Goal: Task Accomplishment & Management: Use online tool/utility

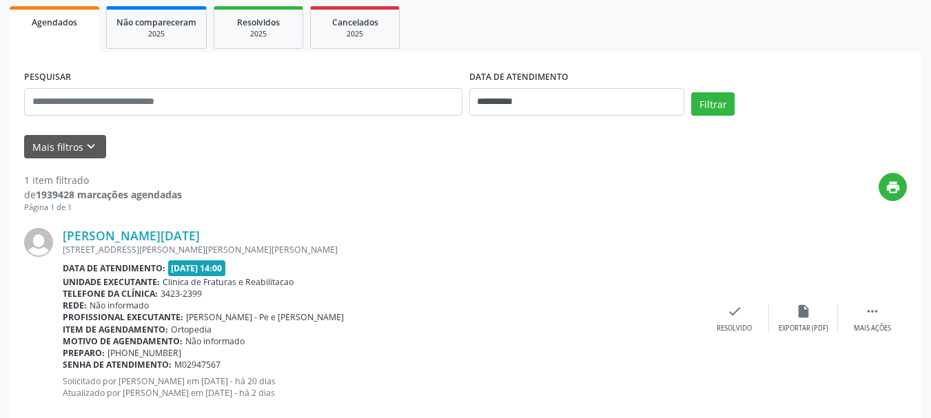
scroll to position [230, 0]
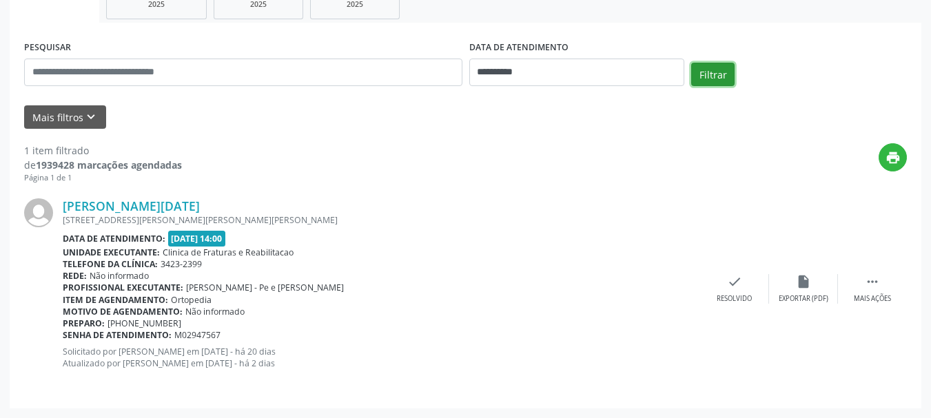
click at [708, 81] on button "Filtrar" at bounding box center [713, 74] width 43 height 23
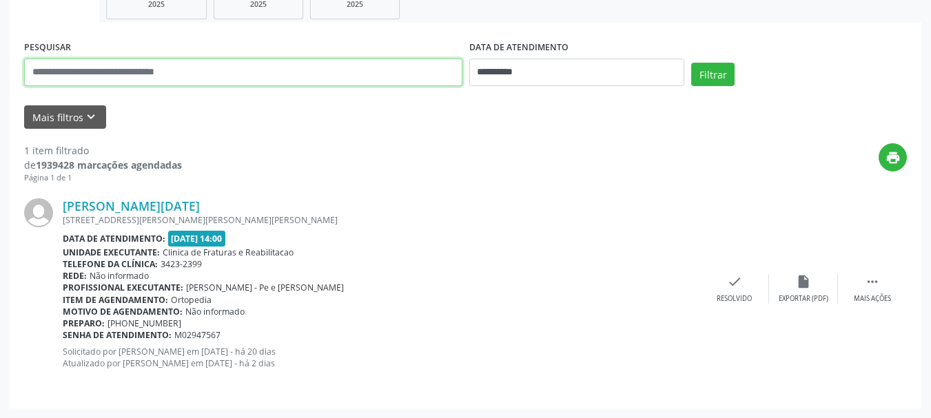
click at [139, 70] on input "text" at bounding box center [243, 73] width 438 height 28
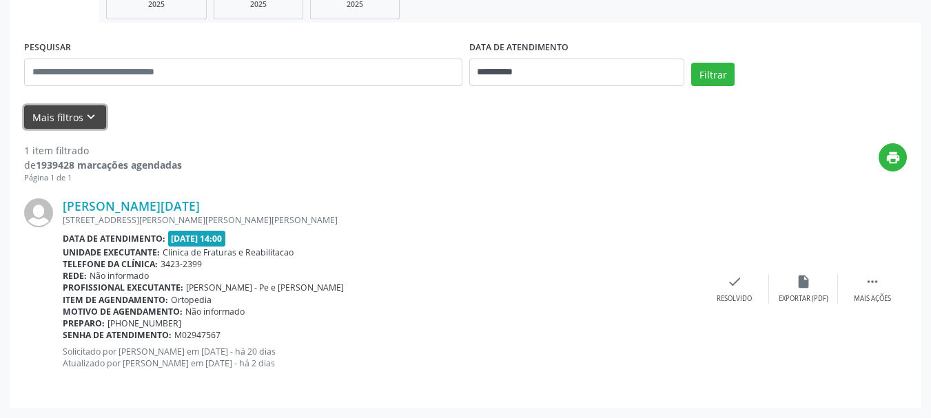
click at [89, 114] on icon "keyboard_arrow_down" at bounding box center [90, 117] width 15 height 15
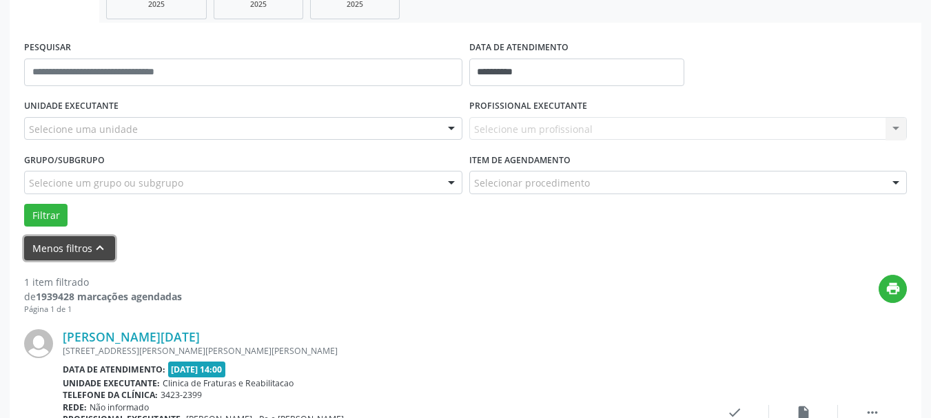
click at [91, 240] on button "Menos filtros keyboard_arrow_up" at bounding box center [69, 248] width 91 height 24
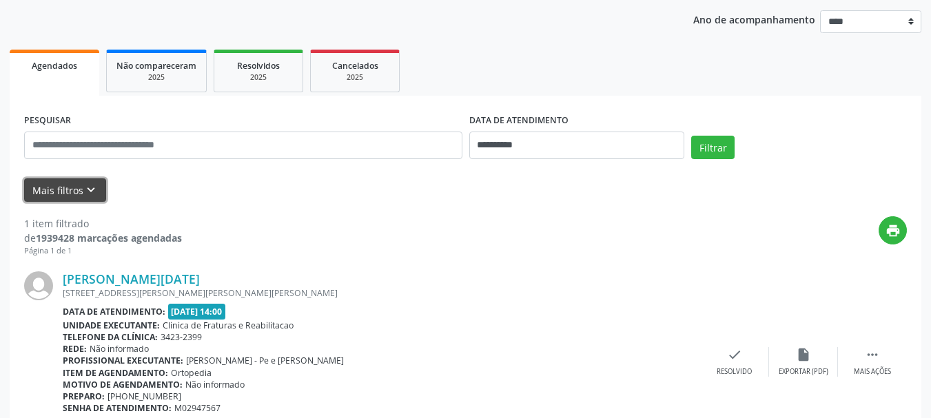
scroll to position [0, 0]
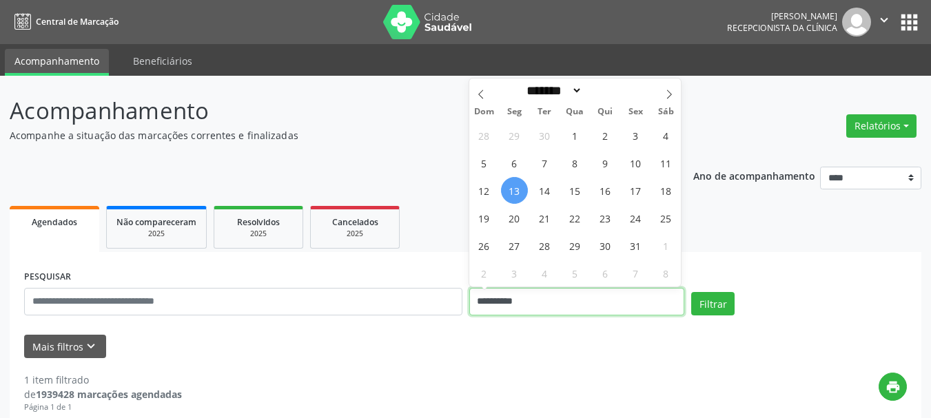
click at [579, 300] on input "**********" at bounding box center [578, 302] width 216 height 28
click at [633, 192] on span "17" at bounding box center [636, 190] width 27 height 27
type input "**********"
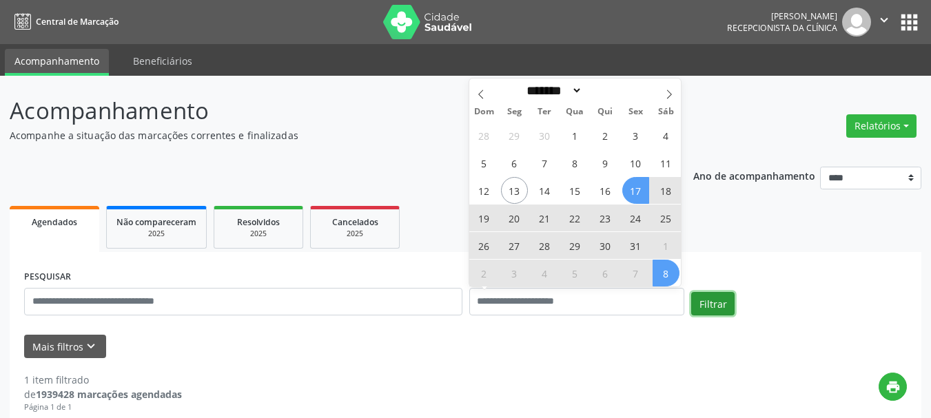
click at [706, 307] on button "Filtrar" at bounding box center [713, 303] width 43 height 23
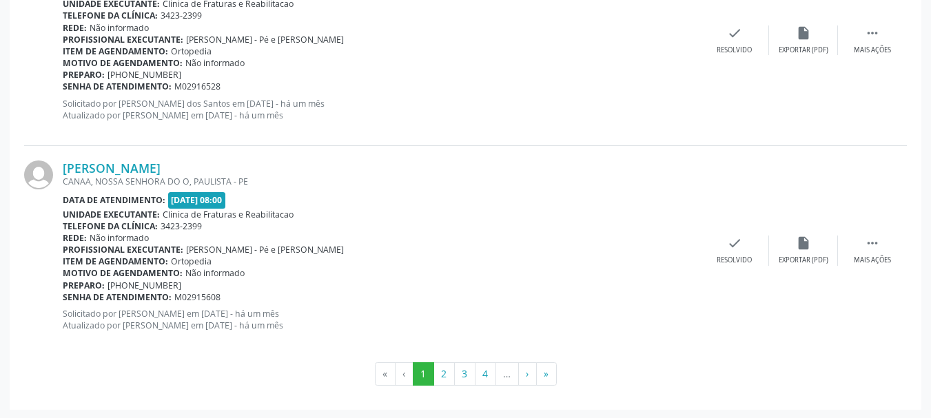
scroll to position [3217, 0]
click at [445, 371] on button "2" at bounding box center [444, 372] width 21 height 23
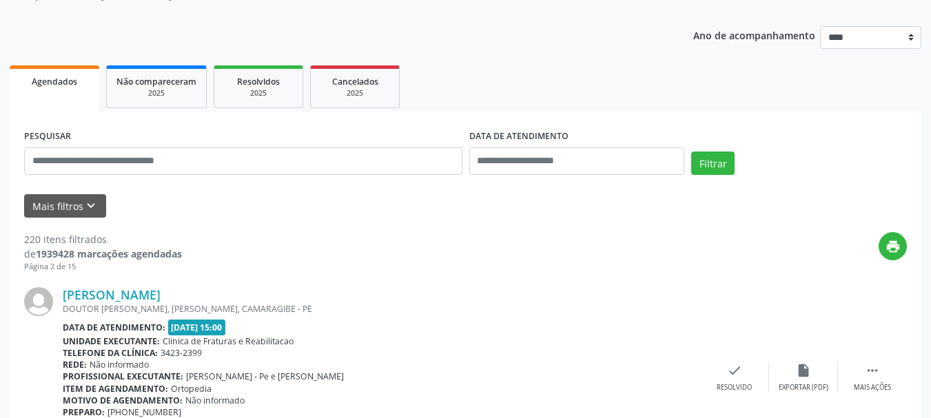
scroll to position [114, 0]
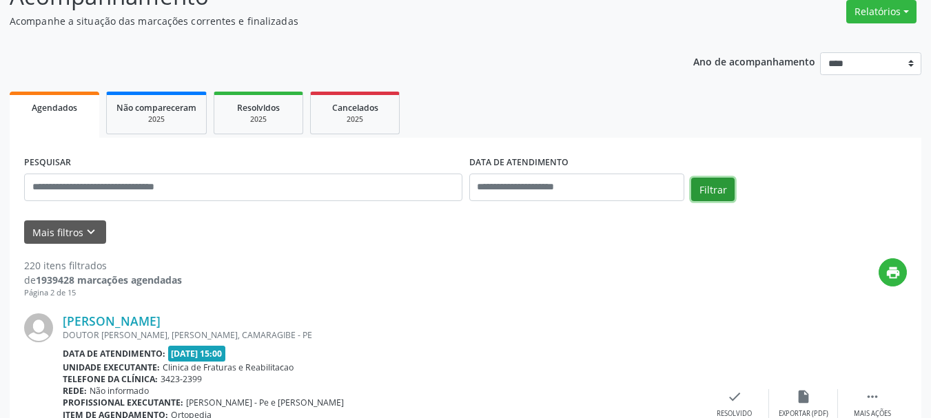
click at [710, 188] on button "Filtrar" at bounding box center [713, 189] width 43 height 23
click at [554, 243] on div "Mais filtros keyboard_arrow_down" at bounding box center [466, 233] width 890 height 24
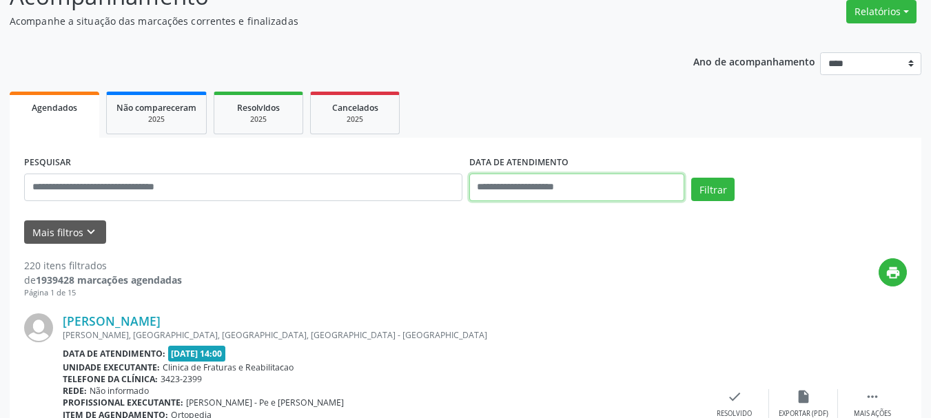
click at [574, 200] on input "text" at bounding box center [578, 188] width 216 height 28
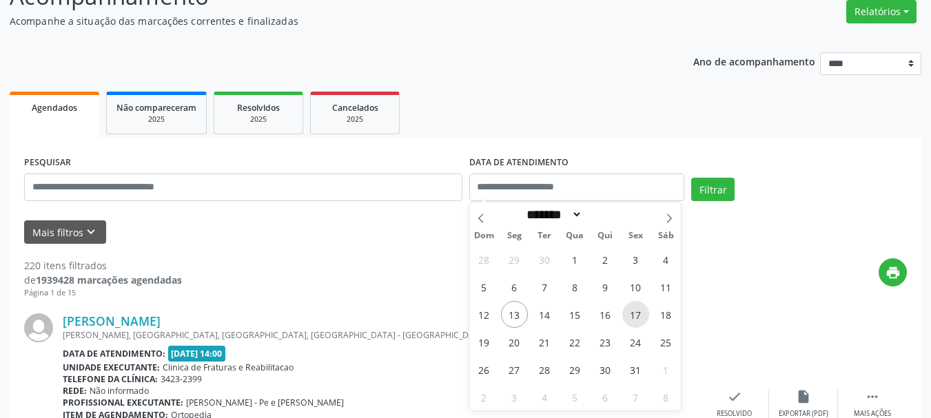
click at [637, 314] on span "17" at bounding box center [636, 314] width 27 height 27
type input "**********"
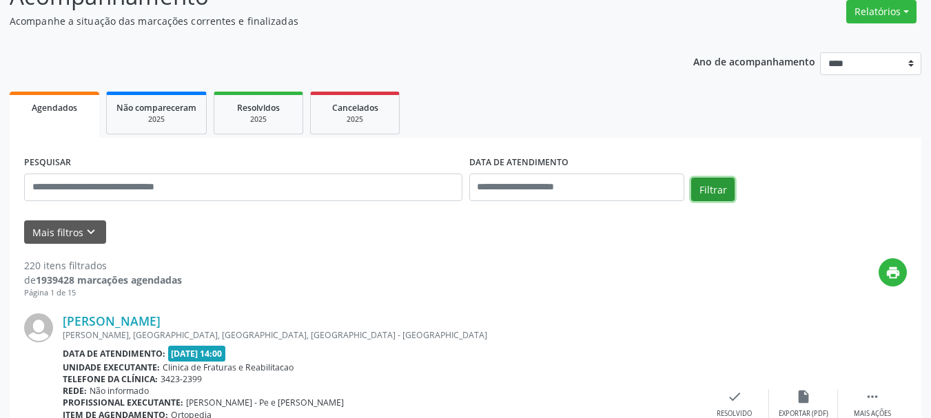
click at [721, 190] on button "Filtrar" at bounding box center [713, 189] width 43 height 23
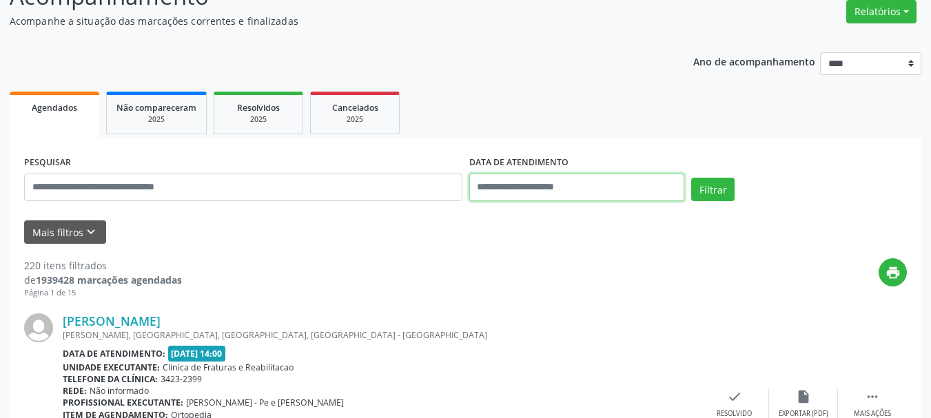
click at [574, 182] on input "text" at bounding box center [578, 188] width 216 height 28
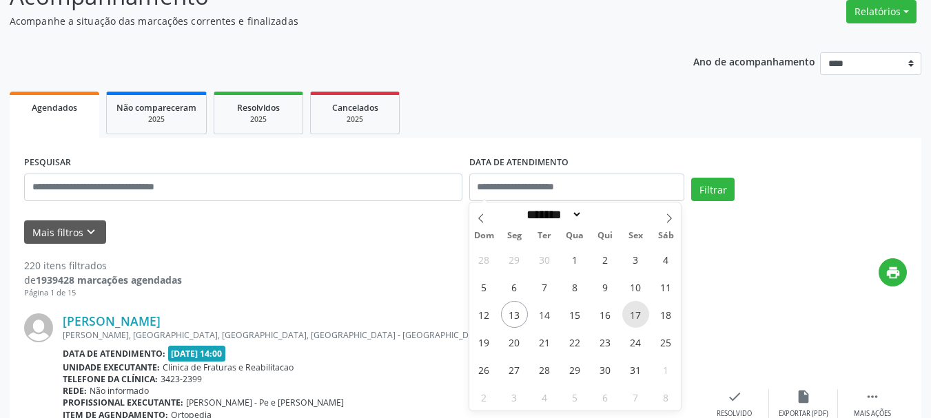
click at [640, 313] on span "17" at bounding box center [636, 314] width 27 height 27
type input "**********"
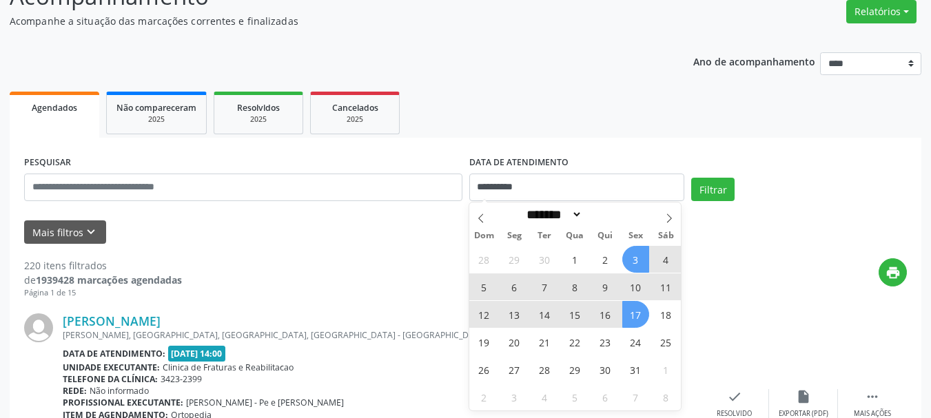
select select "*"
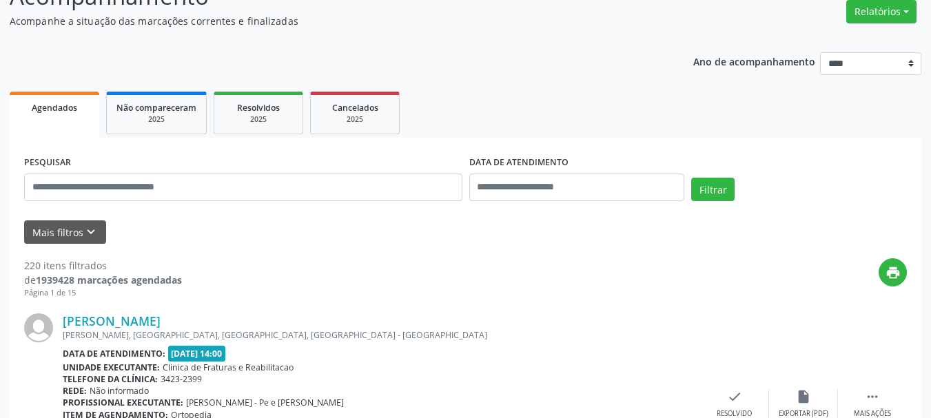
click at [721, 274] on div "print" at bounding box center [544, 279] width 725 height 41
click at [570, 179] on input "text" at bounding box center [578, 188] width 216 height 28
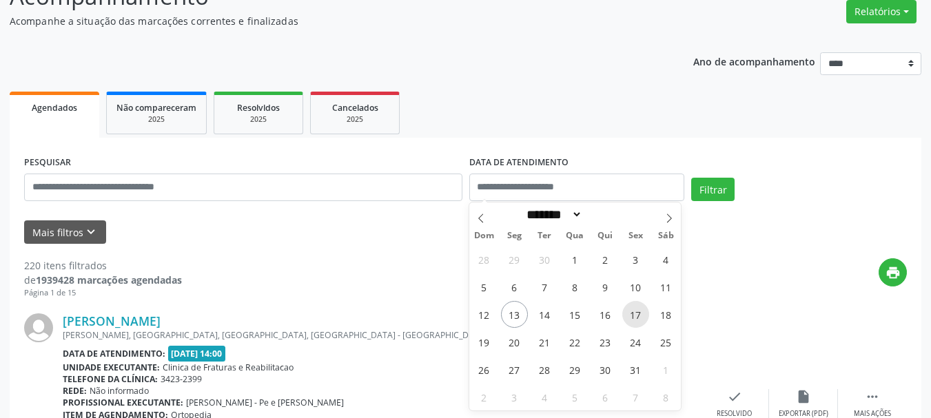
click at [633, 316] on span "17" at bounding box center [636, 314] width 27 height 27
type input "**********"
click at [638, 316] on span "17" at bounding box center [636, 314] width 27 height 27
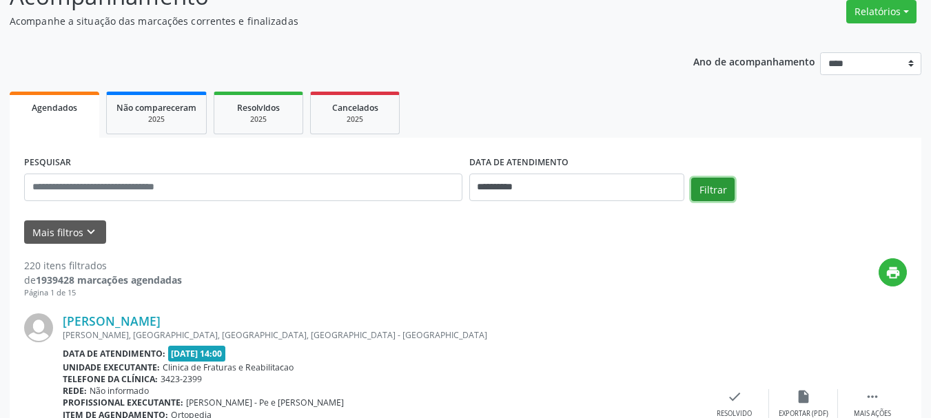
click at [707, 191] on button "Filtrar" at bounding box center [713, 189] width 43 height 23
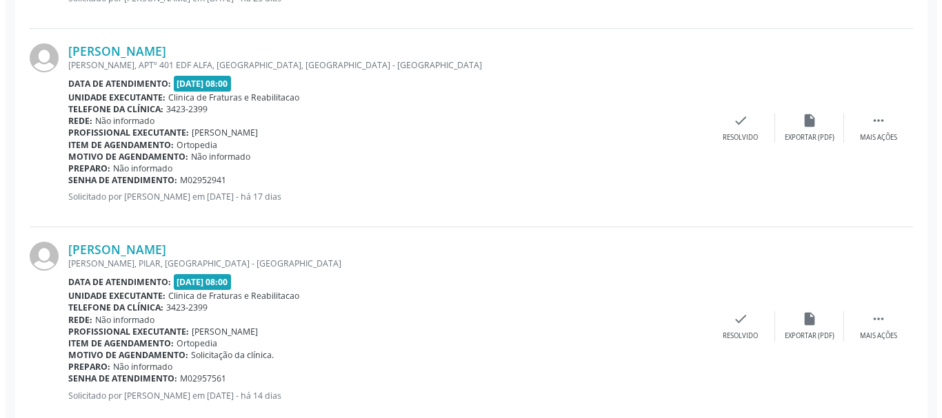
scroll to position [1218, 0]
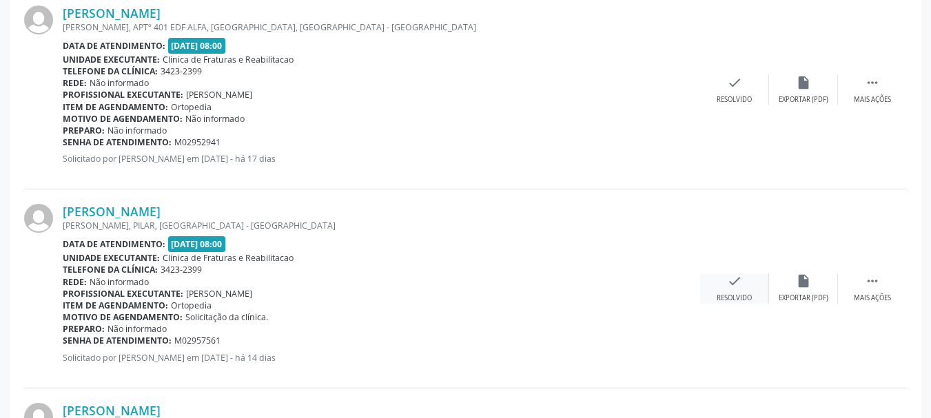
click at [732, 293] on div "check Resolvido" at bounding box center [734, 289] width 69 height 30
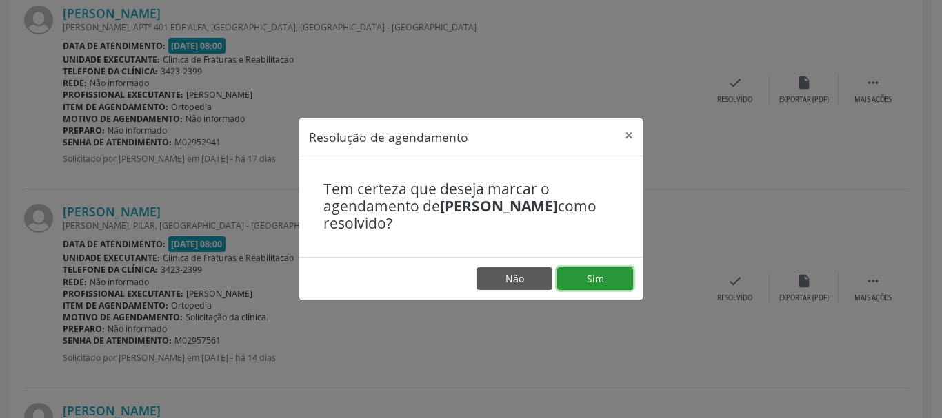
click at [596, 276] on button "Sim" at bounding box center [595, 279] width 76 height 23
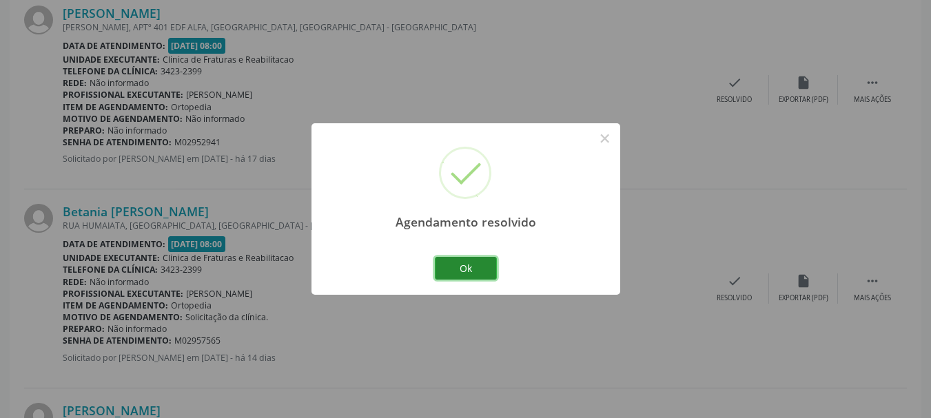
click at [495, 267] on button "Ok" at bounding box center [466, 268] width 62 height 23
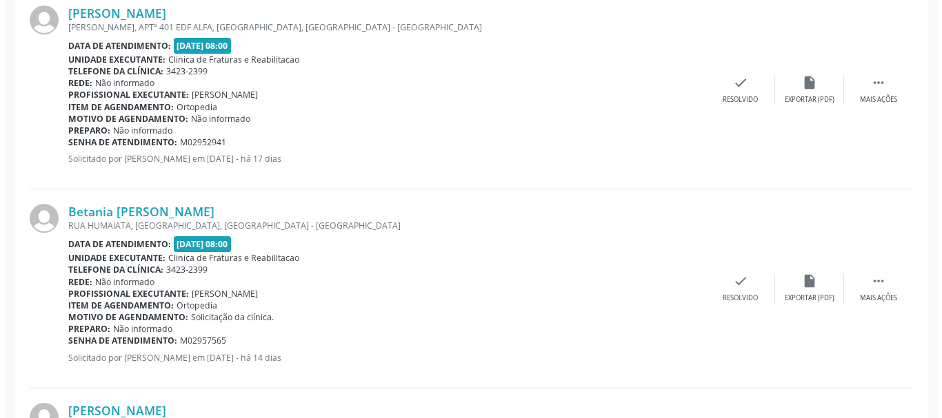
scroll to position [1149, 0]
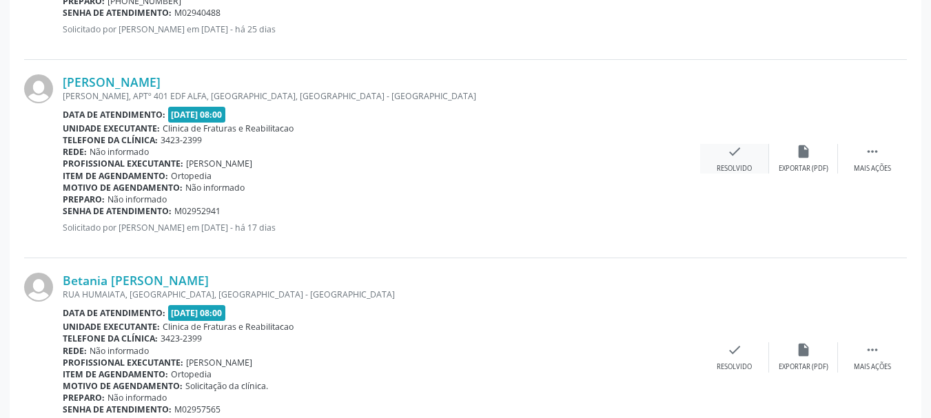
click at [737, 170] on div "Resolvido" at bounding box center [734, 169] width 35 height 10
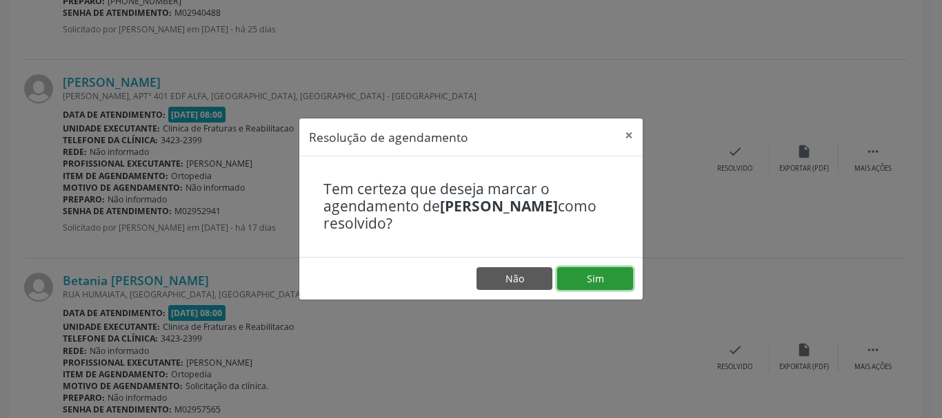
click at [587, 275] on button "Sim" at bounding box center [595, 279] width 76 height 23
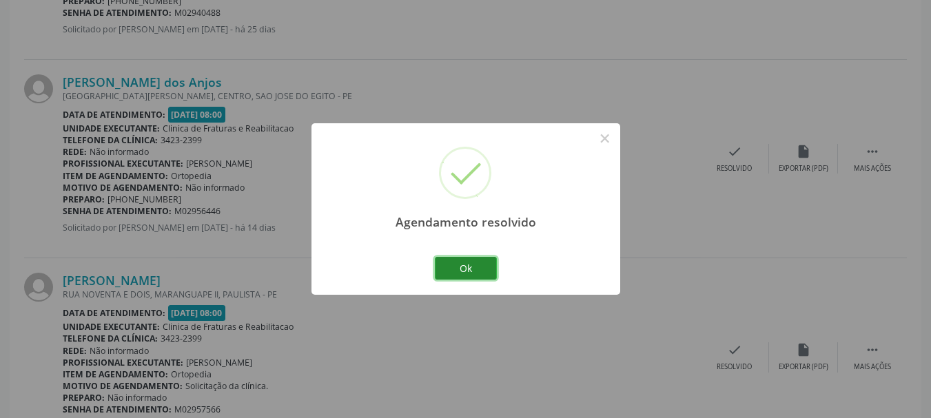
click at [489, 272] on button "Ok" at bounding box center [466, 268] width 62 height 23
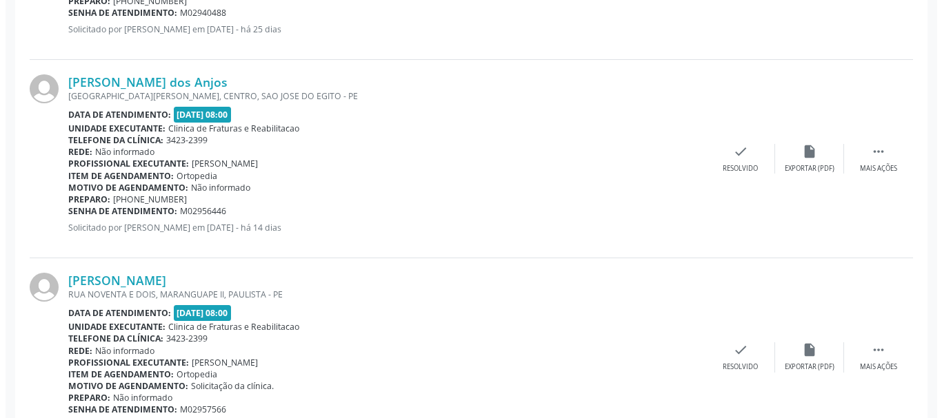
scroll to position [1218, 0]
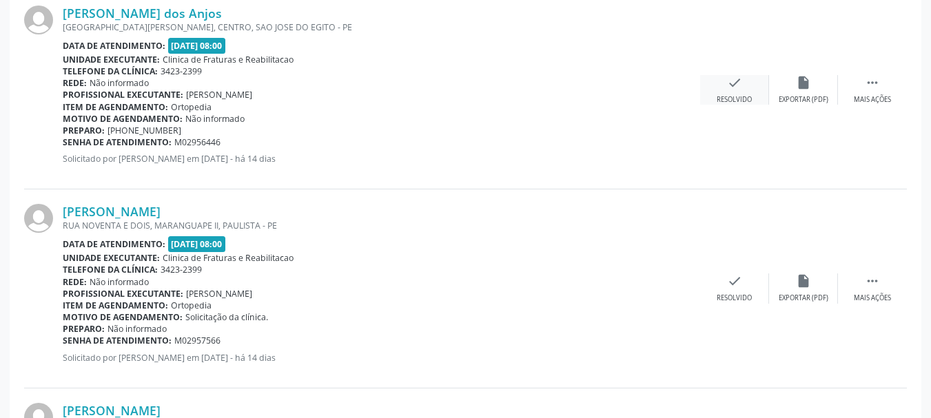
click at [731, 97] on div "Resolvido" at bounding box center [734, 100] width 35 height 10
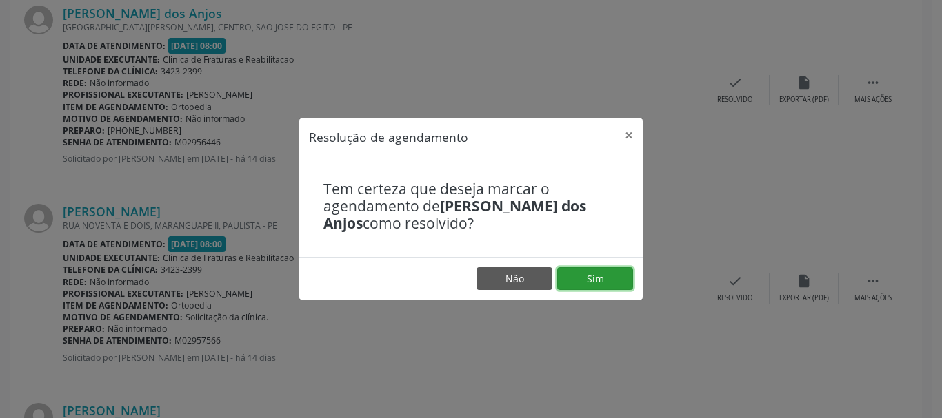
click at [587, 272] on button "Sim" at bounding box center [595, 279] width 76 height 23
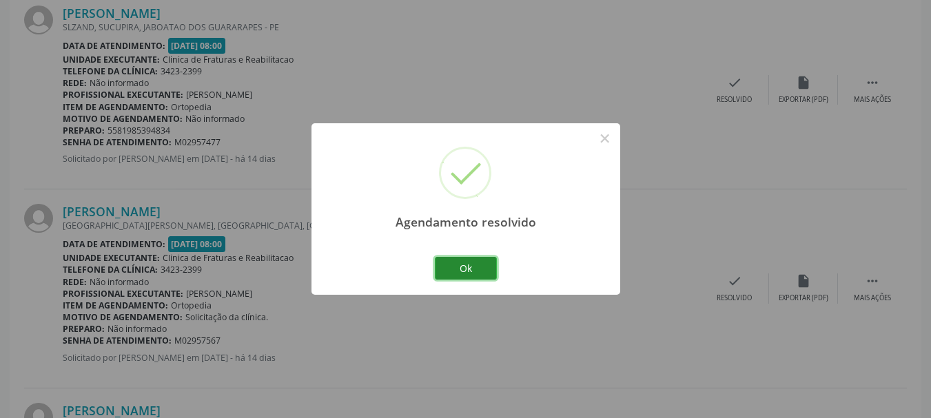
click at [478, 267] on button "Ok" at bounding box center [466, 268] width 62 height 23
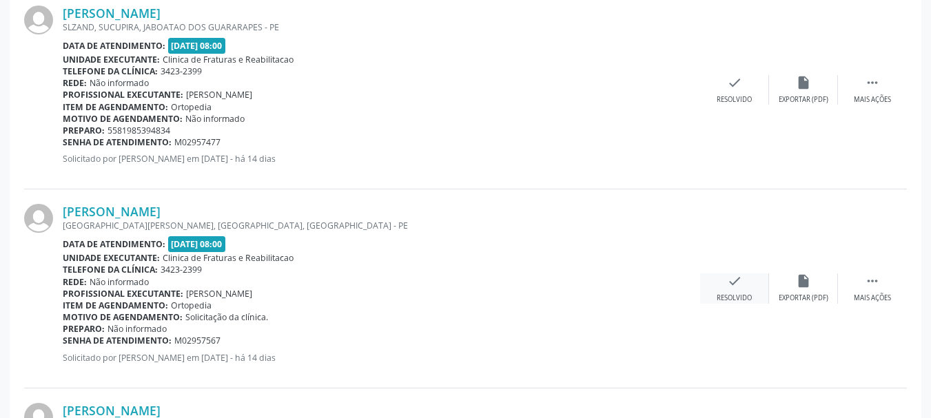
click at [737, 288] on icon "check" at bounding box center [734, 281] width 15 height 15
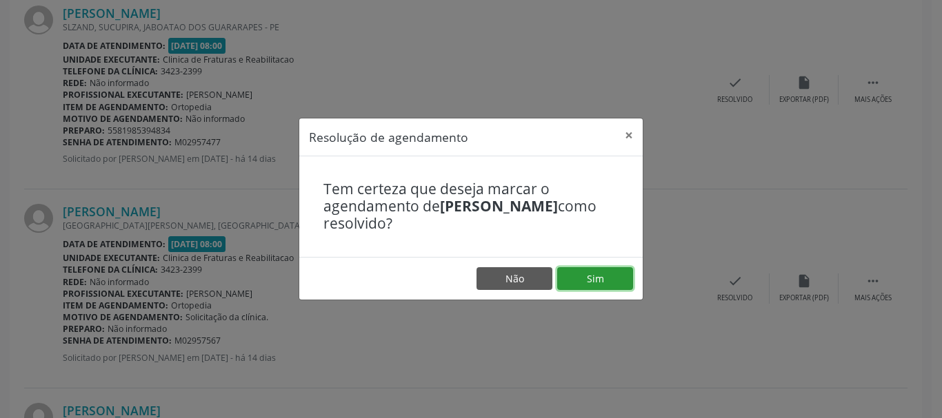
click at [594, 275] on button "Sim" at bounding box center [595, 279] width 76 height 23
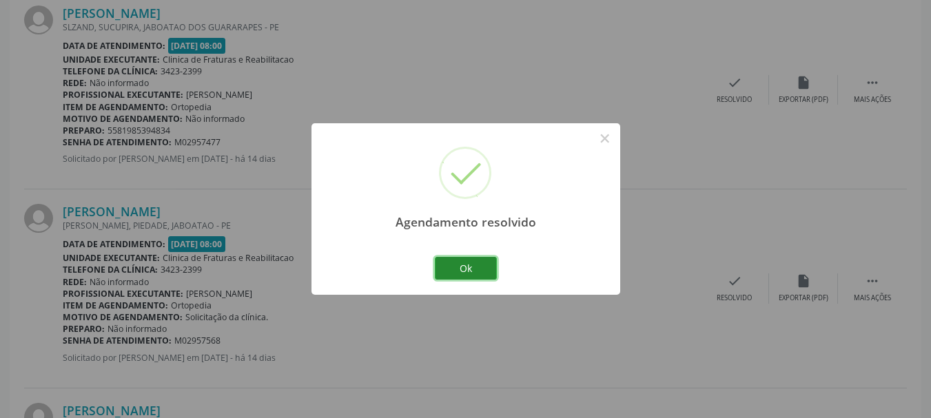
click at [474, 265] on button "Ok" at bounding box center [466, 268] width 62 height 23
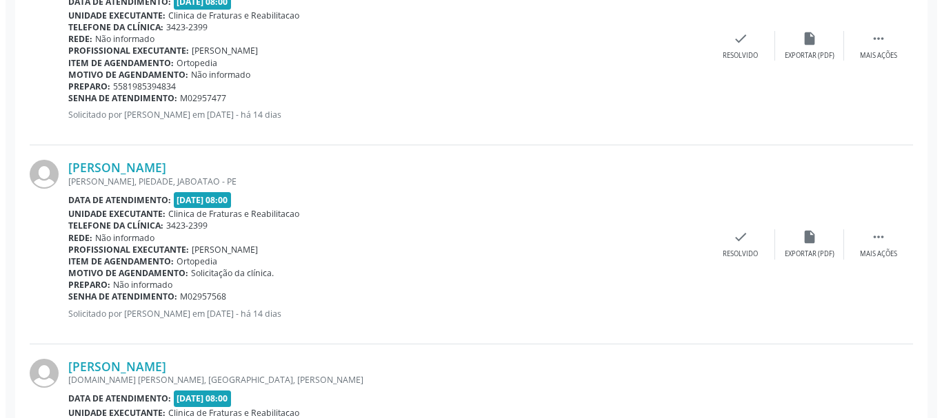
scroll to position [1424, 0]
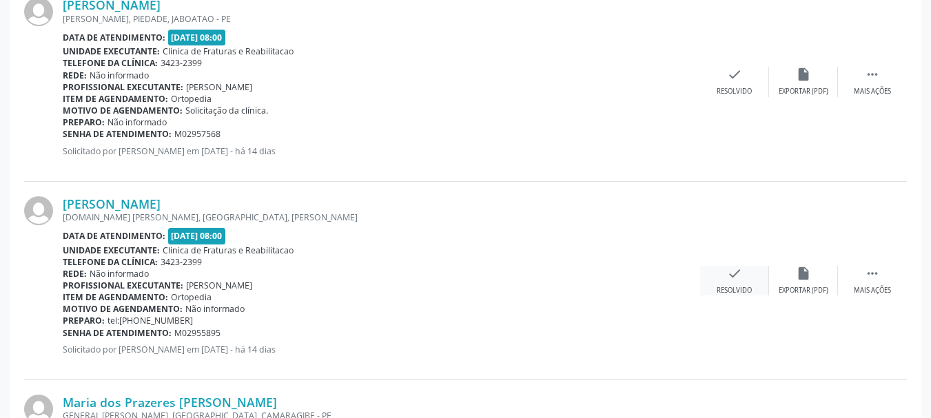
click at [737, 282] on div "check Resolvido" at bounding box center [734, 281] width 69 height 30
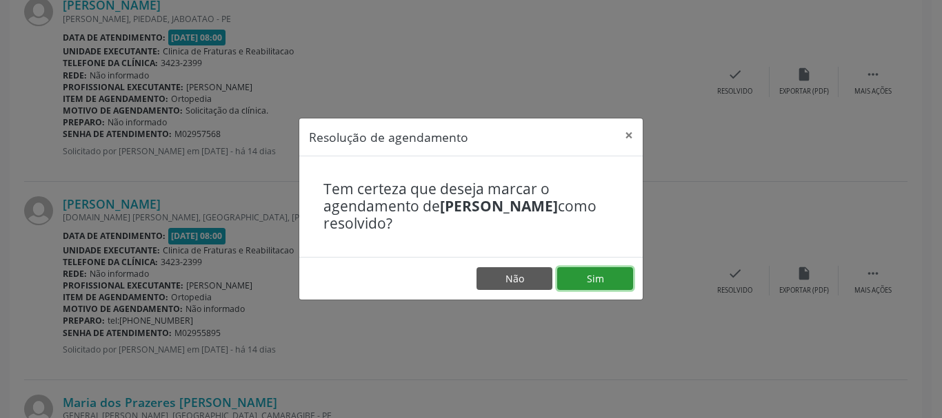
click at [618, 272] on button "Sim" at bounding box center [595, 279] width 76 height 23
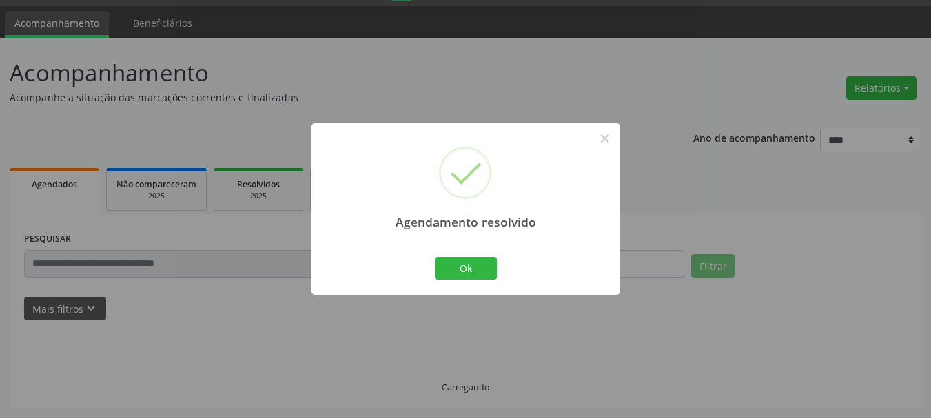
scroll to position [52, 0]
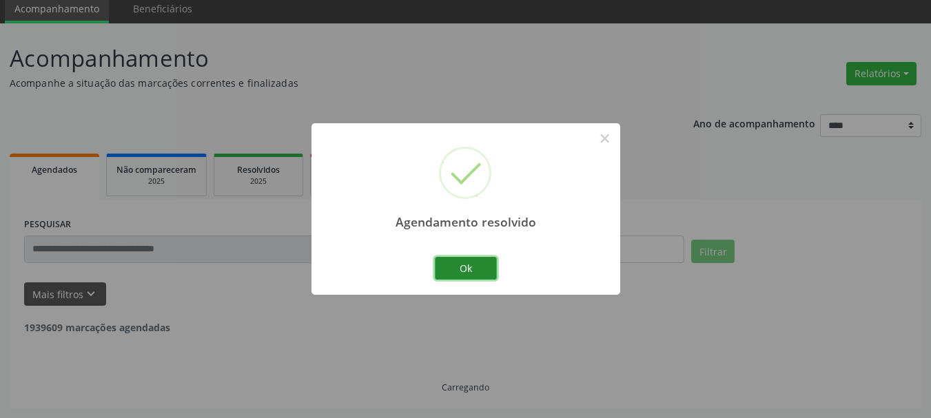
click at [478, 268] on button "Ok" at bounding box center [466, 268] width 62 height 23
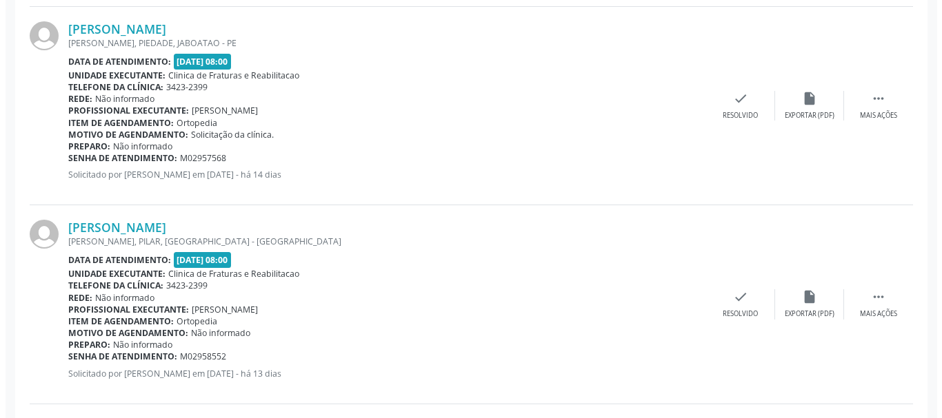
scroll to position [1224, 0]
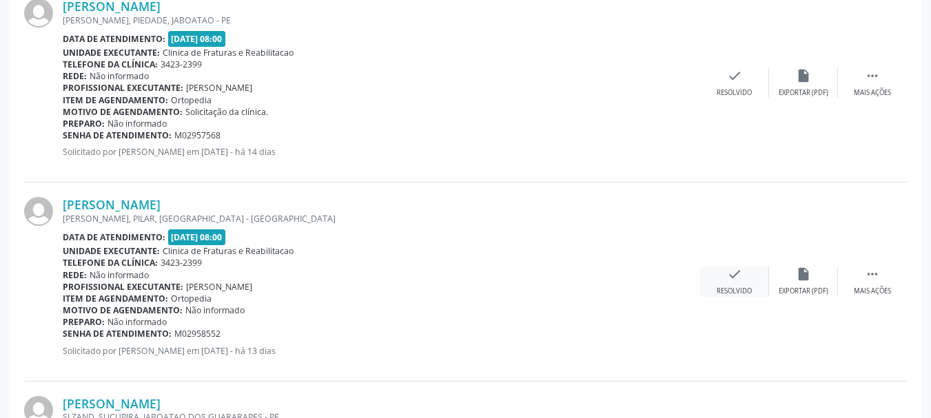
click at [737, 289] on div "Resolvido" at bounding box center [734, 292] width 35 height 10
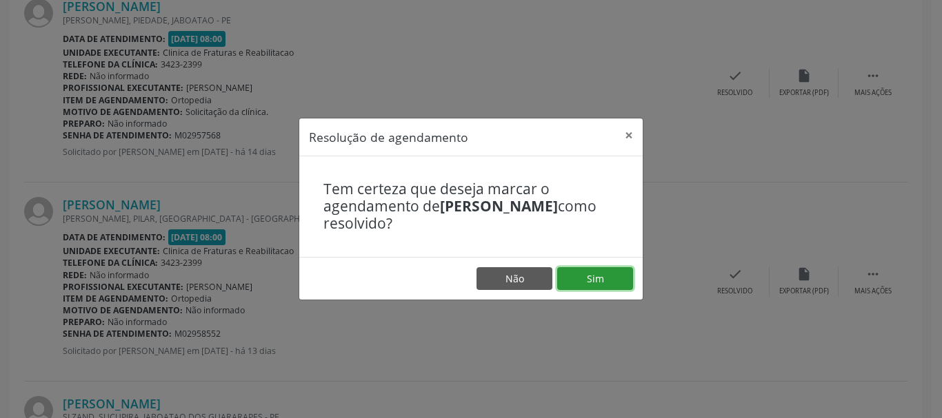
click at [604, 278] on button "Sim" at bounding box center [595, 279] width 76 height 23
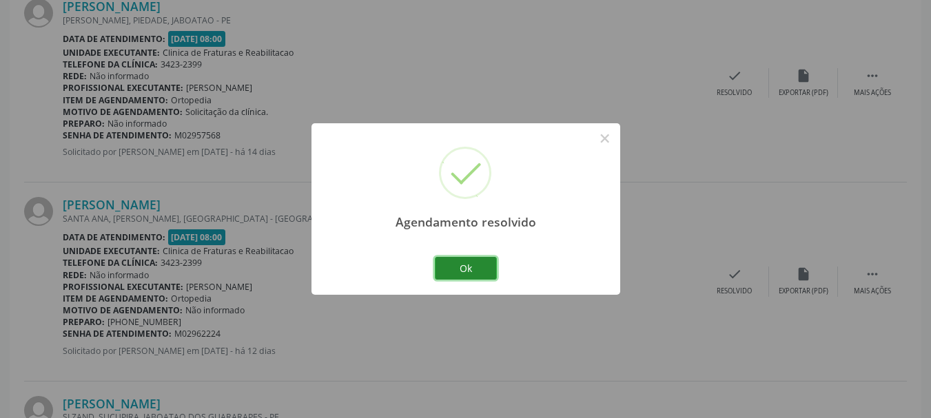
click at [472, 266] on button "Ok" at bounding box center [466, 268] width 62 height 23
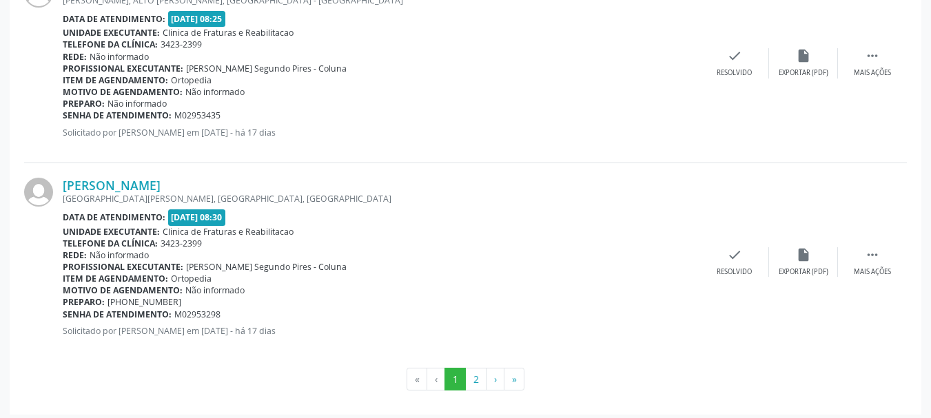
scroll to position [3039, 0]
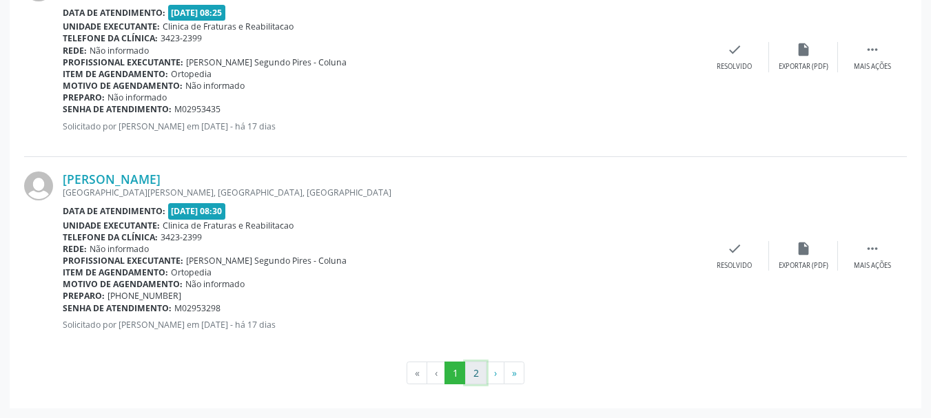
click at [475, 368] on button "2" at bounding box center [475, 373] width 21 height 23
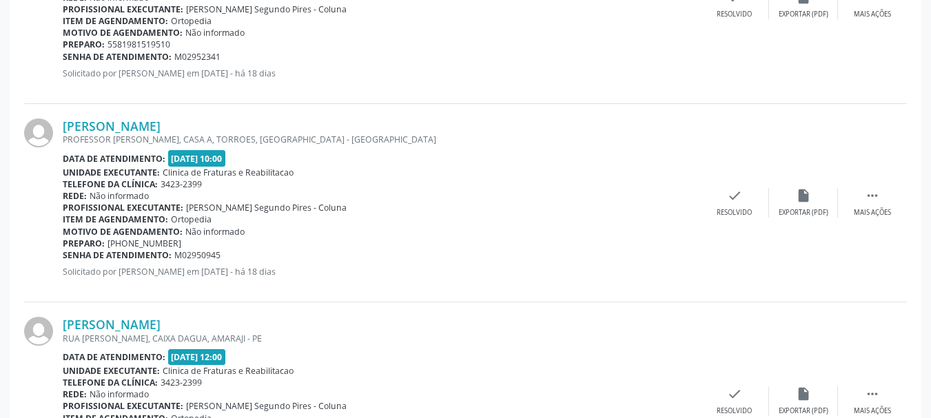
scroll to position [2046, 0]
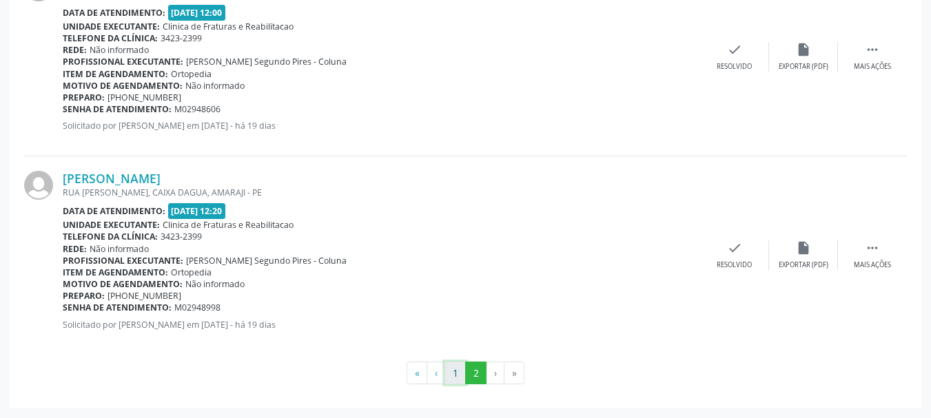
click at [453, 374] on button "1" at bounding box center [455, 373] width 21 height 23
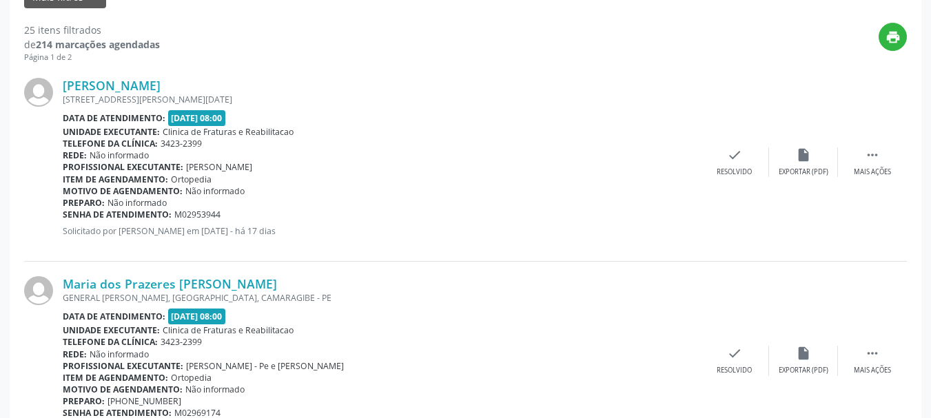
scroll to position [281, 0]
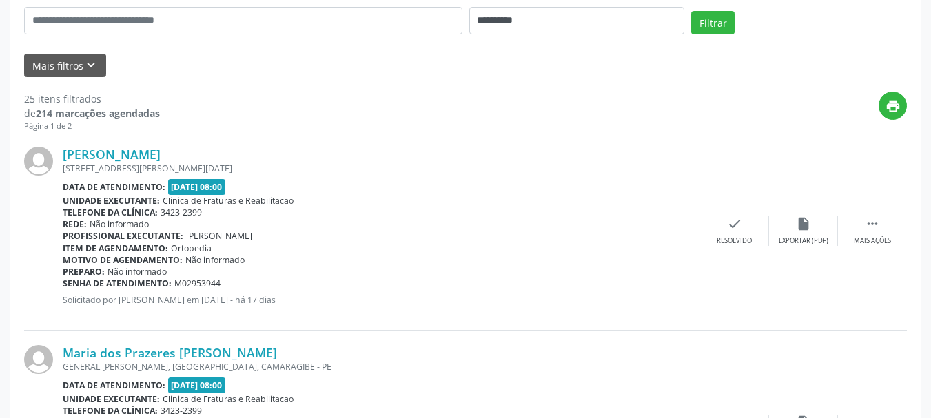
click at [431, 248] on div "Item de agendamento: [GEOGRAPHIC_DATA]" at bounding box center [382, 249] width 638 height 12
click at [430, 268] on div "Preparo: Não informado" at bounding box center [382, 272] width 638 height 12
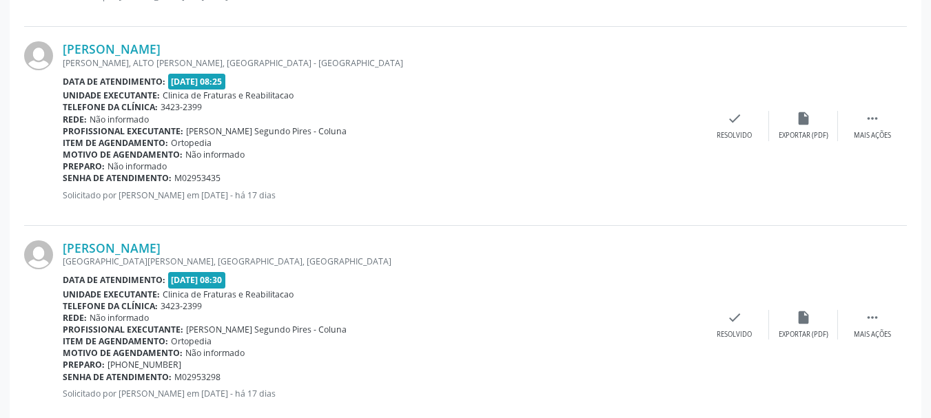
scroll to position [3039, 0]
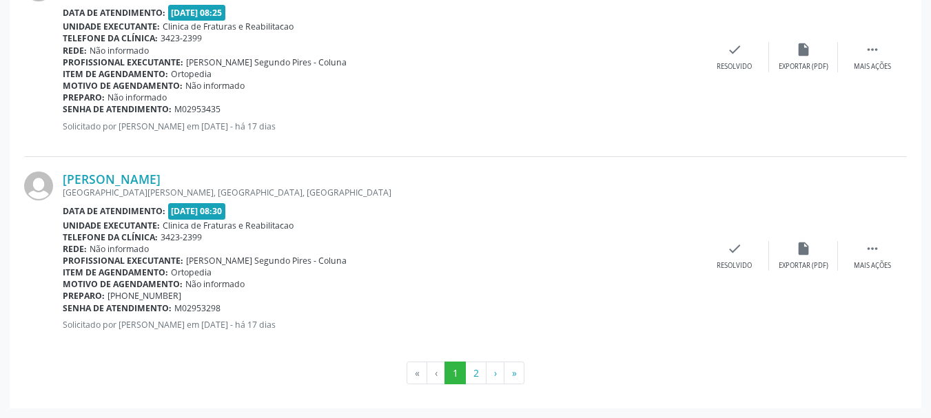
click at [525, 199] on div "[GEOGRAPHIC_DATA][PERSON_NAME], [GEOGRAPHIC_DATA], [GEOGRAPHIC_DATA]" at bounding box center [382, 193] width 638 height 12
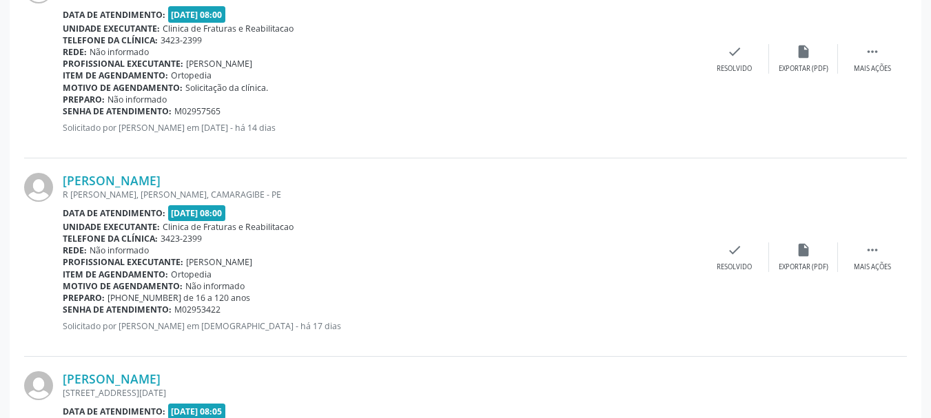
scroll to position [1867, 0]
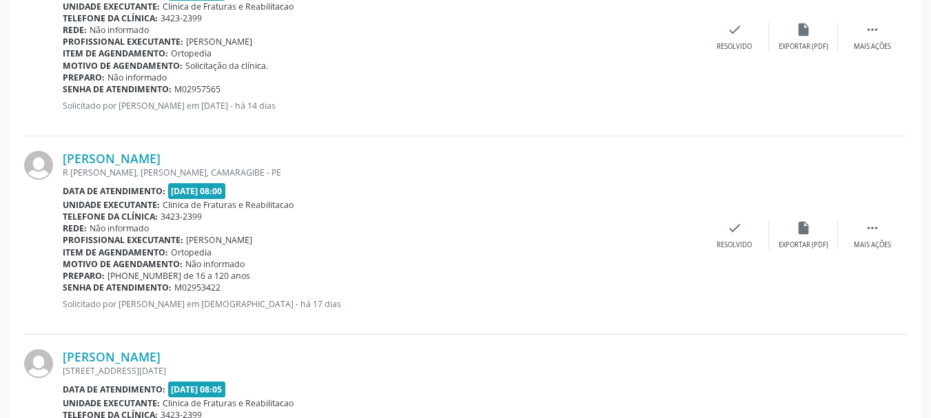
click at [646, 206] on div "Unidade executante: Clinica de Fraturas e Reabilitacao" at bounding box center [382, 205] width 638 height 12
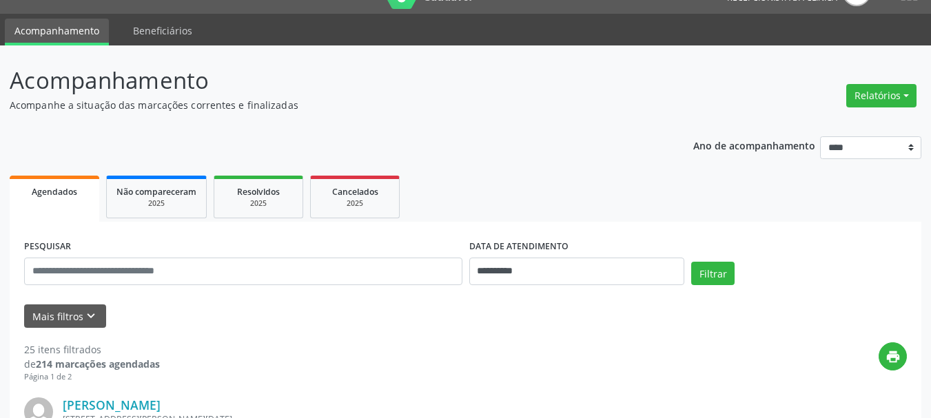
scroll to position [0, 0]
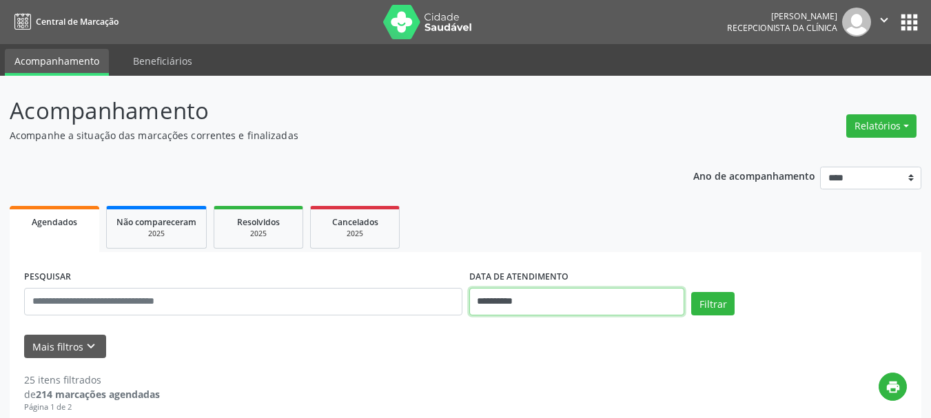
click at [594, 306] on input "**********" at bounding box center [578, 302] width 216 height 28
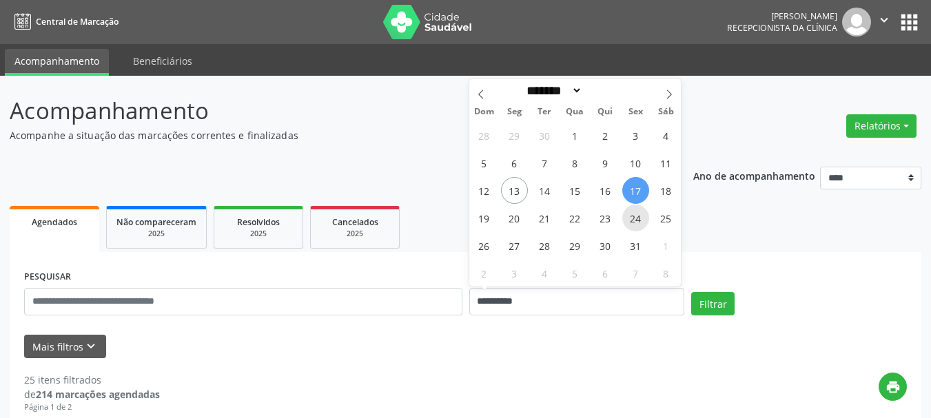
click at [638, 219] on span "24" at bounding box center [636, 218] width 27 height 27
type input "**********"
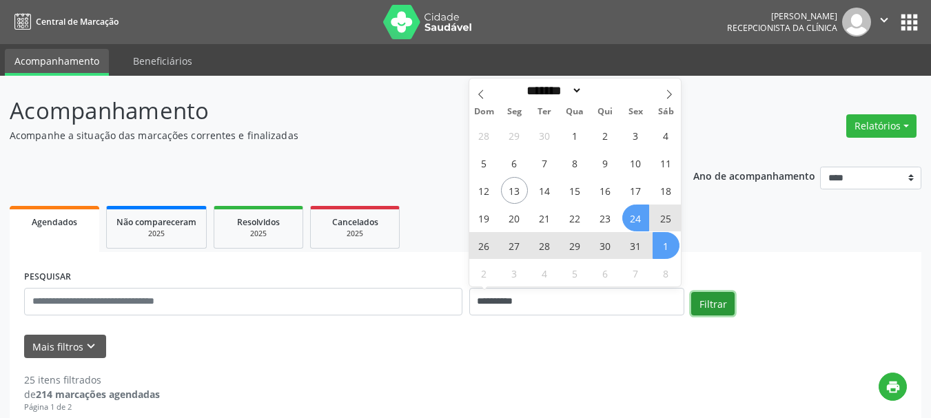
click at [709, 301] on button "Filtrar" at bounding box center [713, 303] width 43 height 23
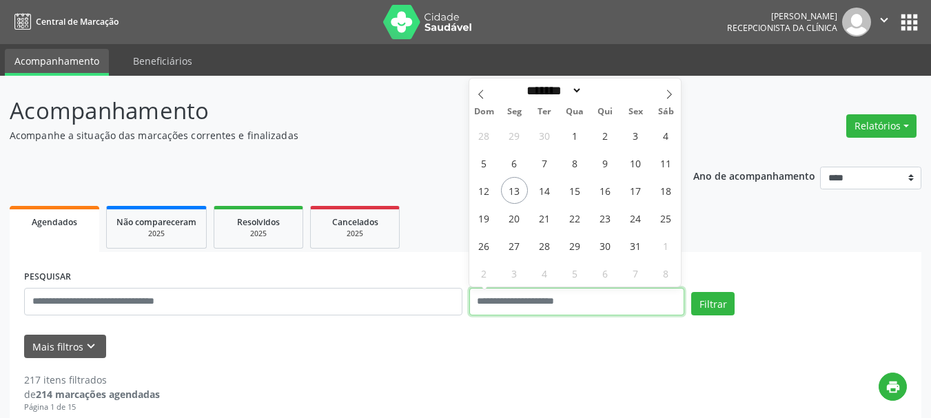
click at [565, 299] on input "text" at bounding box center [578, 302] width 216 height 28
click at [638, 221] on span "24" at bounding box center [636, 218] width 27 height 27
type input "**********"
click at [638, 220] on span "24" at bounding box center [636, 218] width 27 height 27
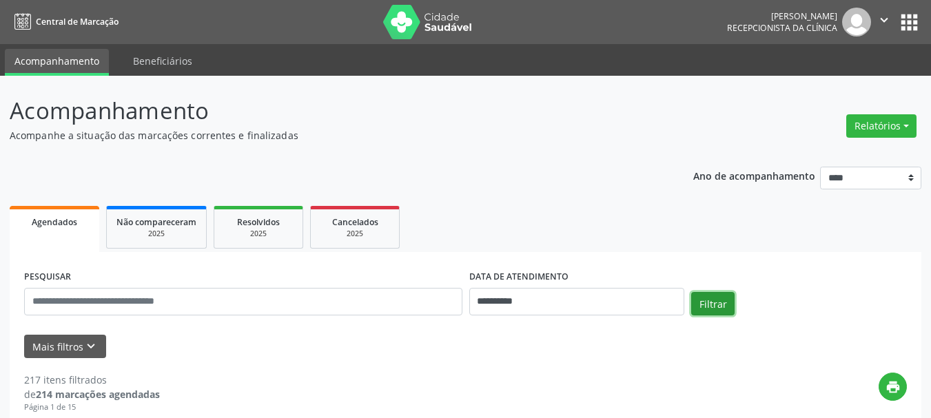
click at [706, 305] on button "Filtrar" at bounding box center [713, 303] width 43 height 23
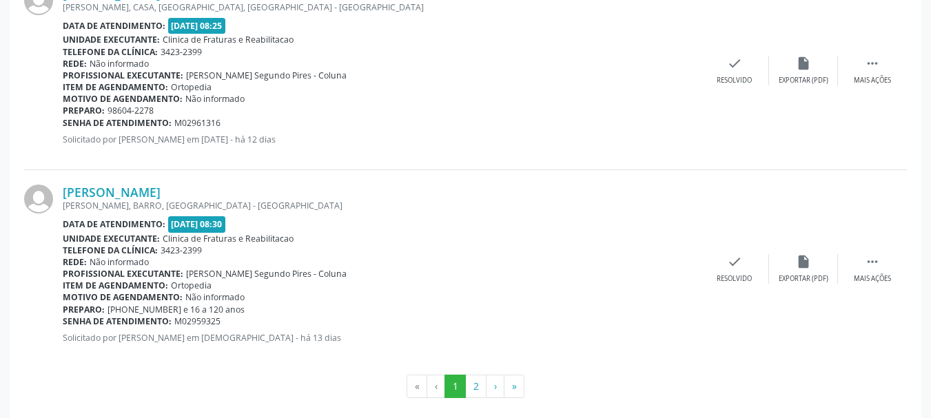
scroll to position [3052, 0]
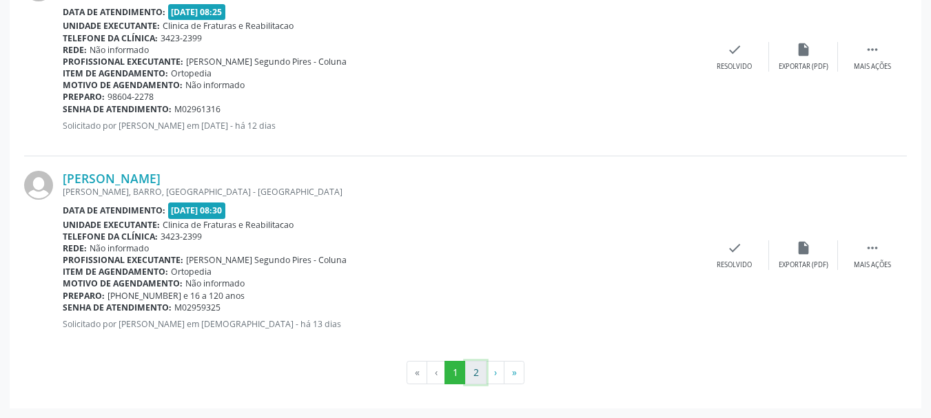
click at [471, 373] on button "2" at bounding box center [475, 372] width 21 height 23
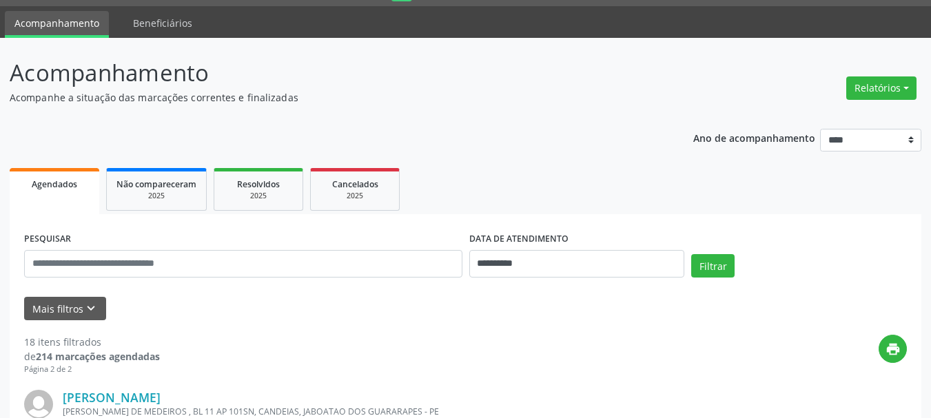
scroll to position [34, 0]
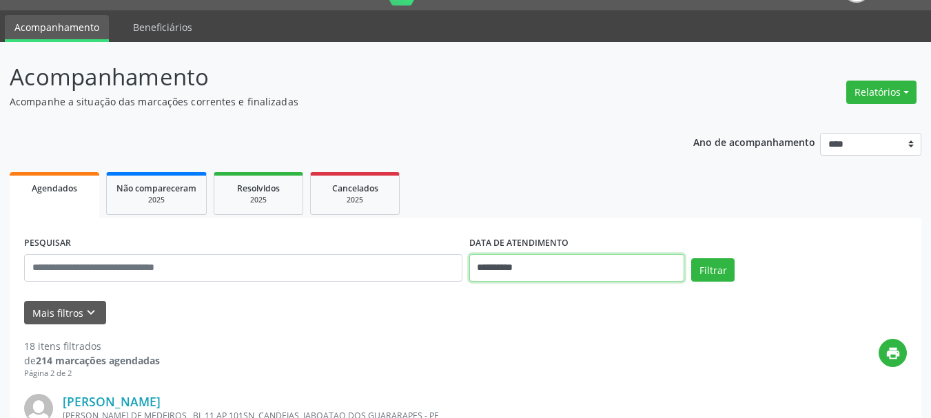
click at [611, 274] on input "**********" at bounding box center [578, 268] width 216 height 28
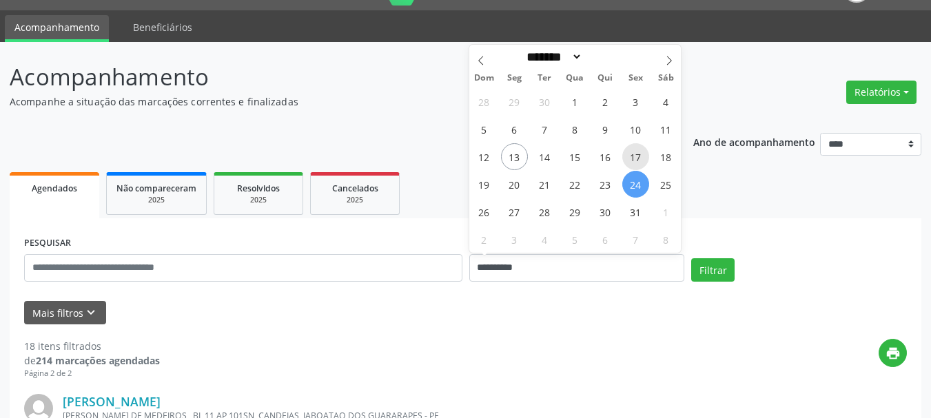
click at [635, 153] on span "17" at bounding box center [636, 156] width 27 height 27
type input "**********"
click at [635, 153] on span "17" at bounding box center [636, 156] width 27 height 27
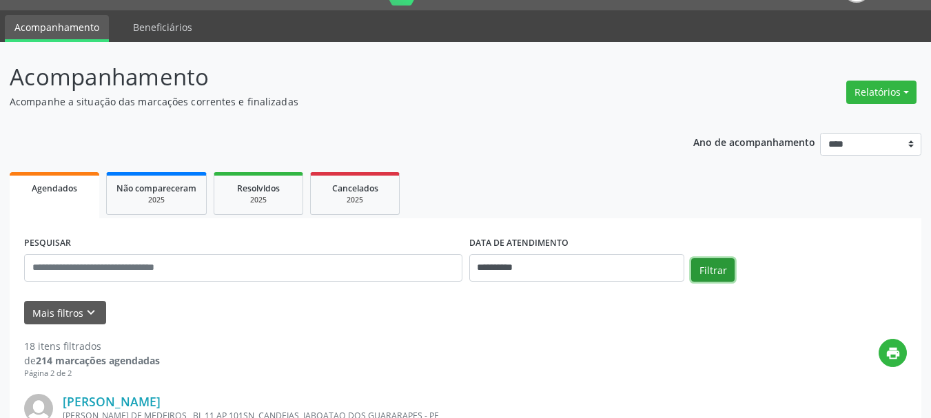
click at [709, 272] on button "Filtrar" at bounding box center [713, 270] width 43 height 23
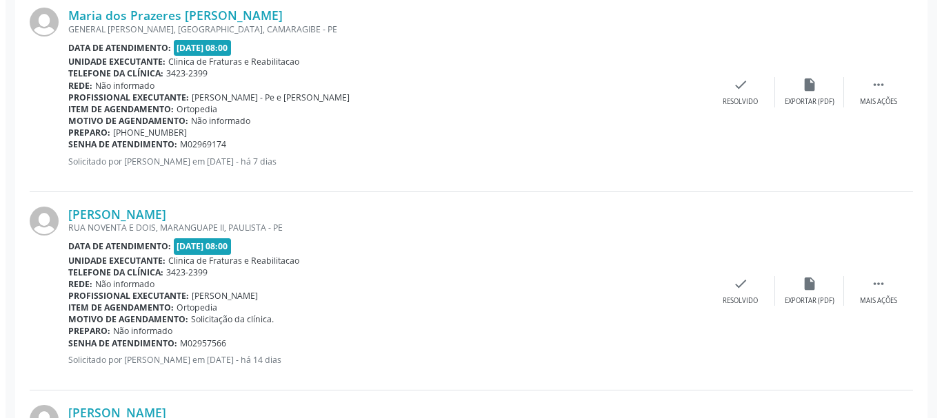
scroll to position [673, 0]
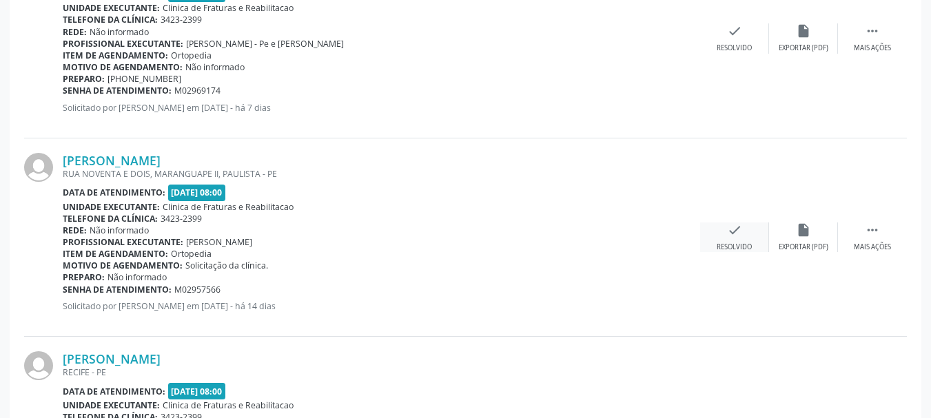
click at [734, 233] on icon "check" at bounding box center [734, 230] width 15 height 15
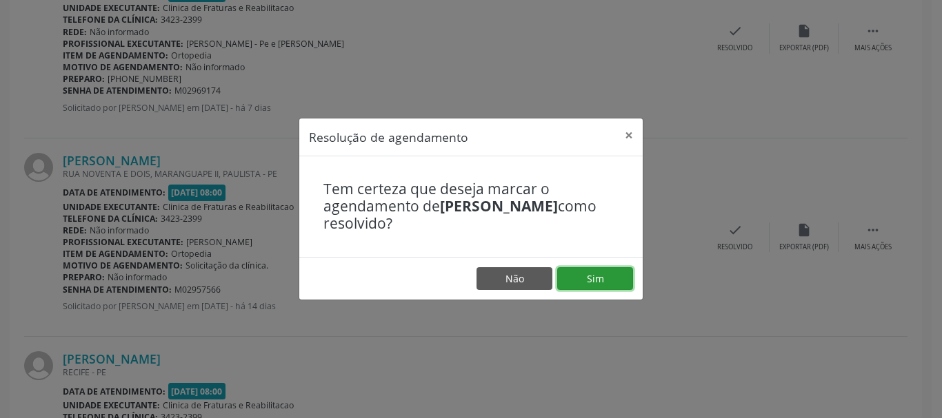
click at [608, 274] on button "Sim" at bounding box center [595, 279] width 76 height 23
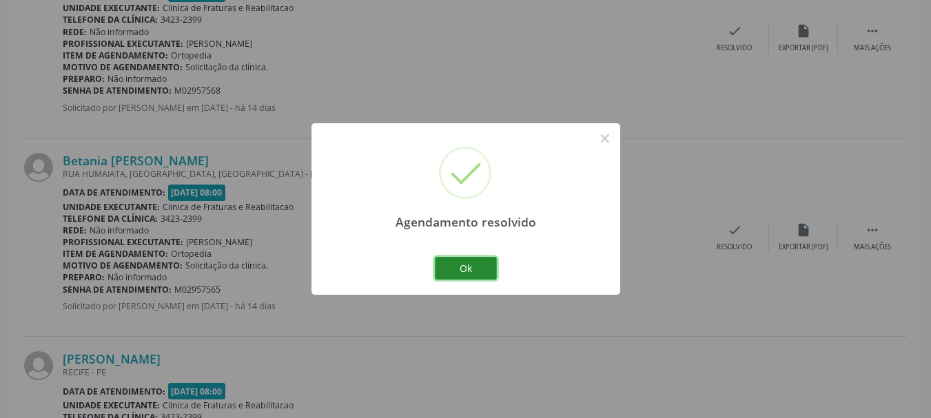
click at [475, 265] on button "Ok" at bounding box center [466, 268] width 62 height 23
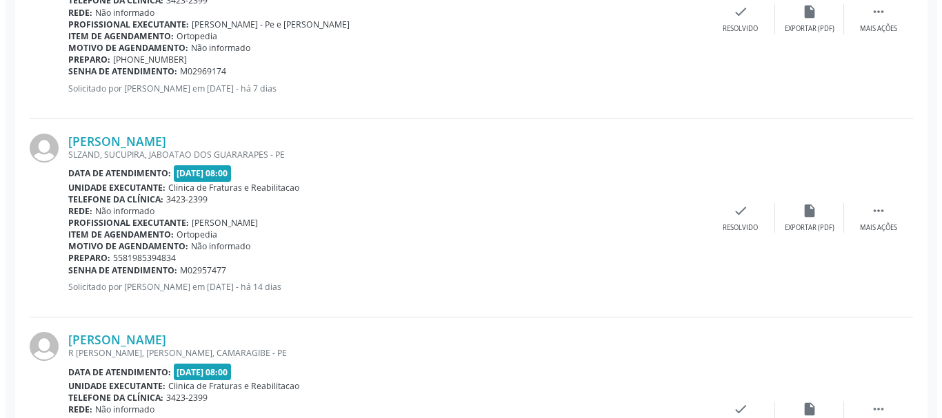
scroll to position [1500, 0]
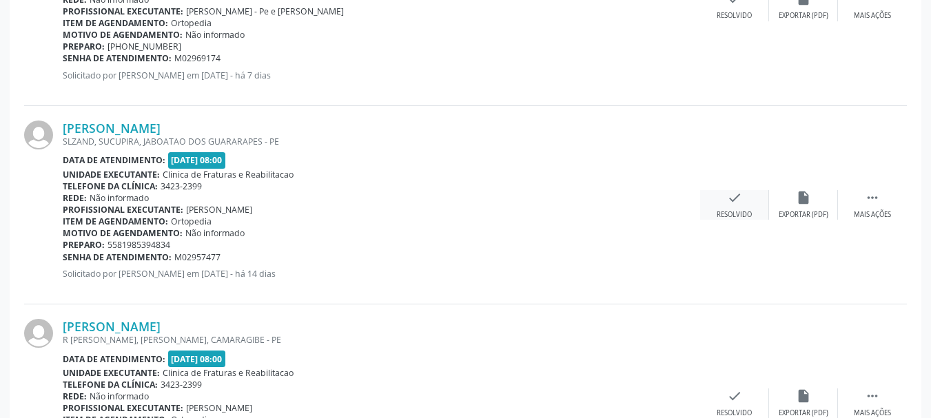
click at [730, 201] on icon "check" at bounding box center [734, 197] width 15 height 15
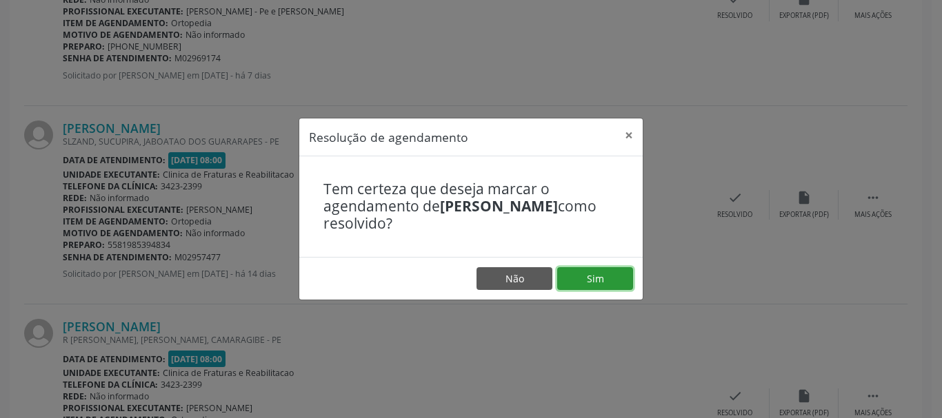
click at [597, 277] on button "Sim" at bounding box center [595, 279] width 76 height 23
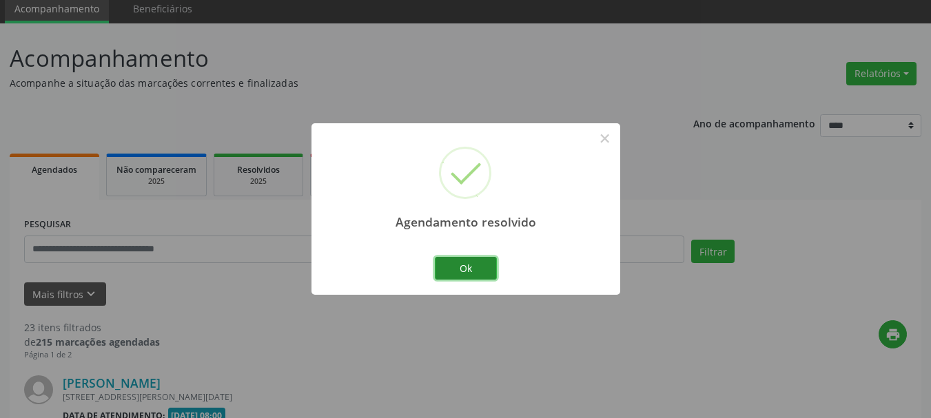
click at [475, 262] on button "Ok" at bounding box center [466, 268] width 62 height 23
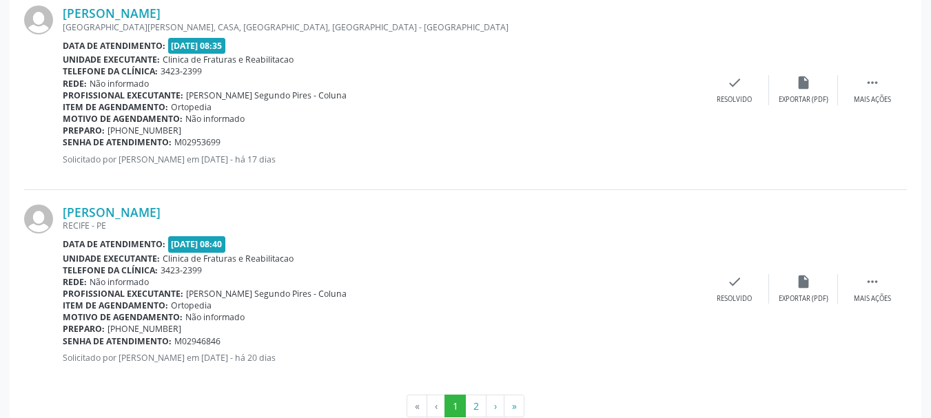
scroll to position [3039, 0]
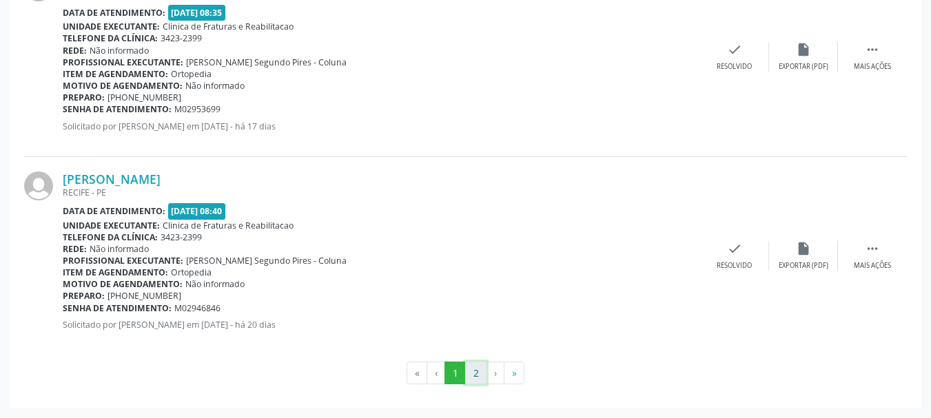
click at [472, 369] on button "2" at bounding box center [475, 373] width 21 height 23
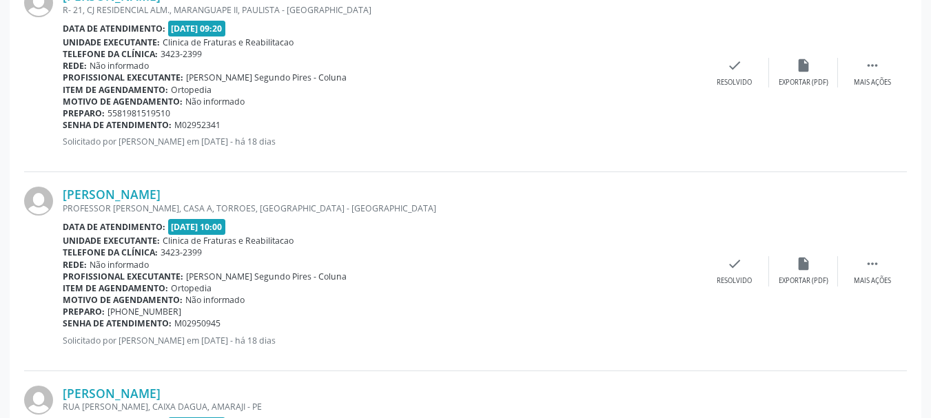
scroll to position [1648, 0]
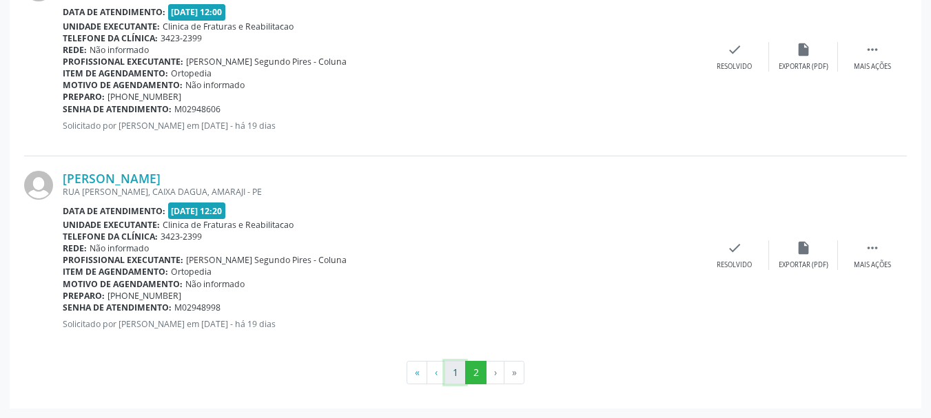
click at [458, 371] on button "1" at bounding box center [455, 372] width 21 height 23
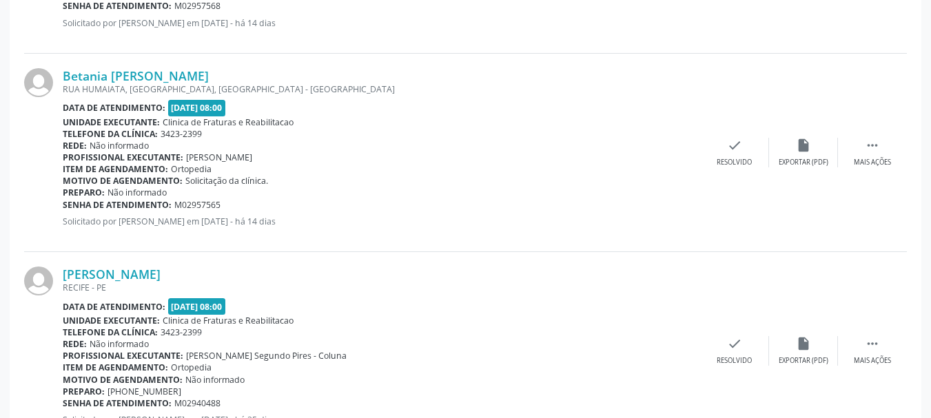
scroll to position [758, 0]
click at [360, 154] on div "Profissional executante: Paula Tinoco Morais de Andrade Lima" at bounding box center [382, 157] width 638 height 12
drag, startPoint x: 361, startPoint y: 220, endPoint x: 59, endPoint y: 222, distance: 302.7
click at [59, 222] on div "Betania Maria Lopes de Santana RUA HUMAIATA, ALTO DA BOA VISTA, RECIFE - PE Dat…" at bounding box center [465, 152] width 883 height 199
click at [339, 193] on div "Preparo: Não informado" at bounding box center [382, 192] width 638 height 12
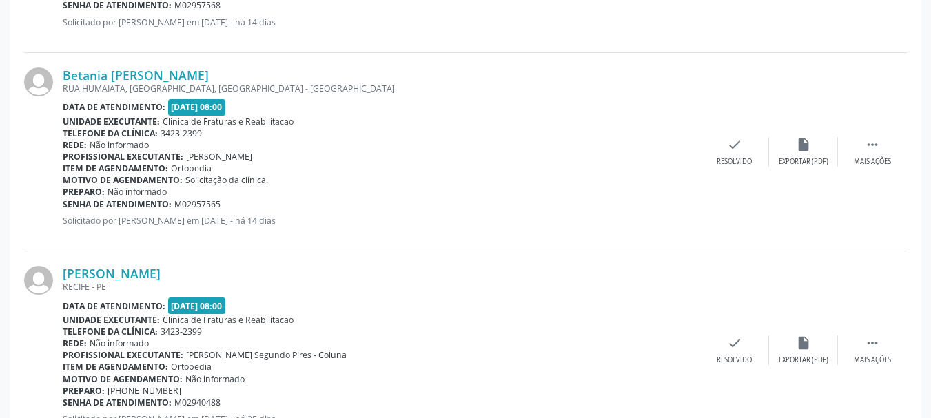
drag, startPoint x: 357, startPoint y: 221, endPoint x: 188, endPoint y: 218, distance: 169.6
click at [188, 218] on p "Solicitado por [PERSON_NAME] em [DATE] - há 14 dias" at bounding box center [382, 221] width 638 height 12
click at [139, 221] on p "Solicitado por [PERSON_NAME] em [DATE] - há 14 dias" at bounding box center [382, 221] width 638 height 12
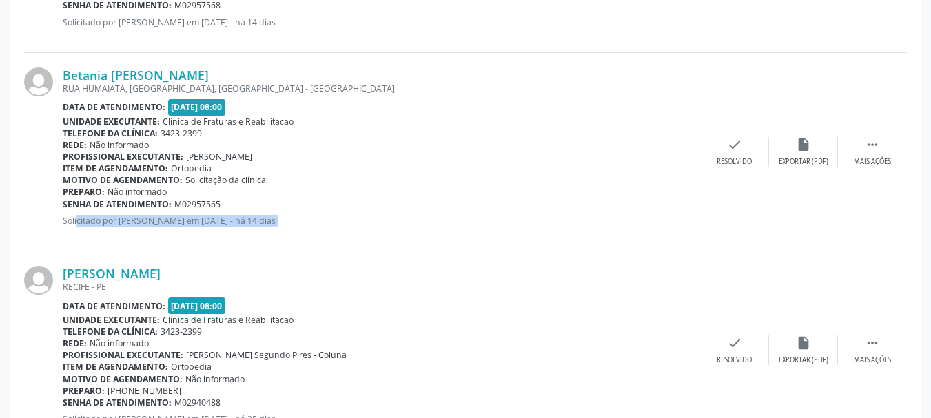
click at [395, 222] on p "Solicitado por [PERSON_NAME] em [DATE] - há 14 dias" at bounding box center [382, 221] width 638 height 12
drag, startPoint x: 365, startPoint y: 223, endPoint x: 61, endPoint y: 213, distance: 304.2
click at [61, 213] on div "Betania Maria Lopes de Santana RUA HUMAIATA, ALTO DA BOA VISTA, RECIFE - PE Dat…" at bounding box center [465, 152] width 883 height 199
click at [372, 223] on p "Solicitado por [PERSON_NAME] em [DATE] - há 14 dias" at bounding box center [382, 221] width 638 height 12
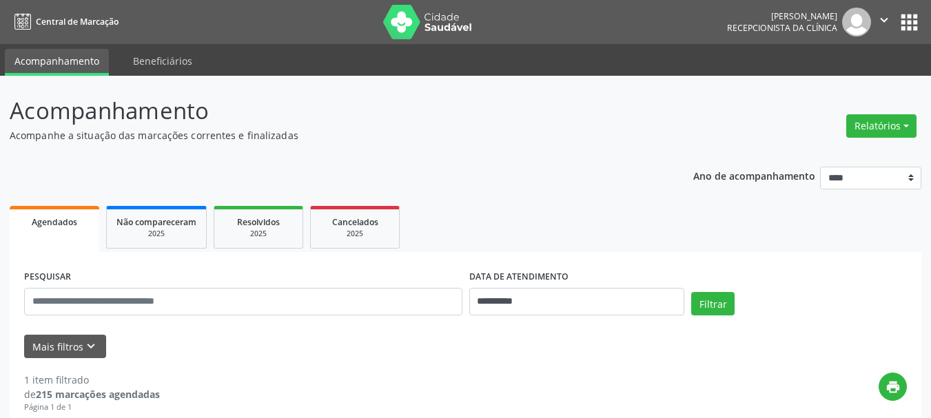
scroll to position [230, 0]
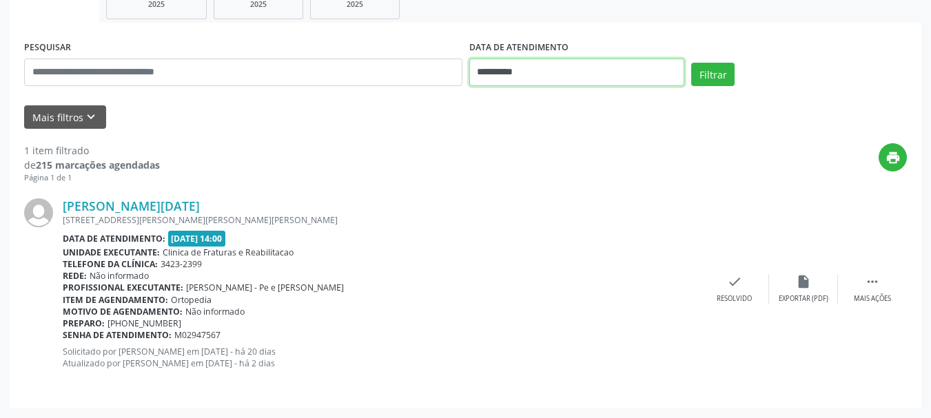
click at [565, 70] on input "**********" at bounding box center [578, 73] width 216 height 28
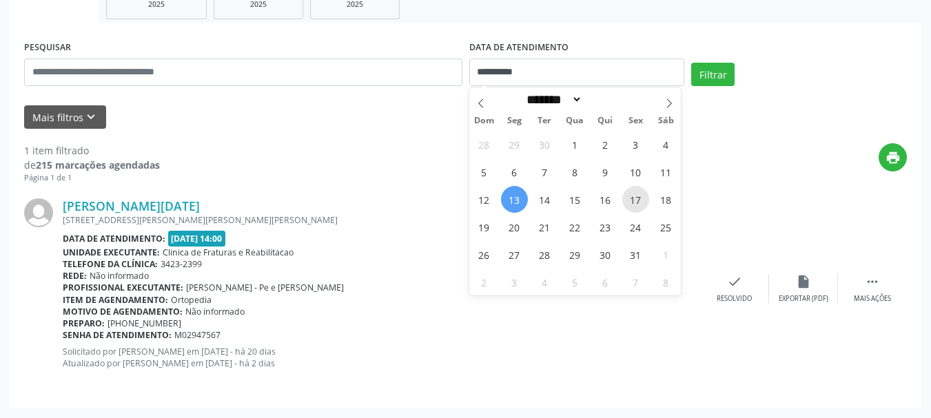
click at [628, 200] on span "17" at bounding box center [636, 199] width 27 height 27
type input "**********"
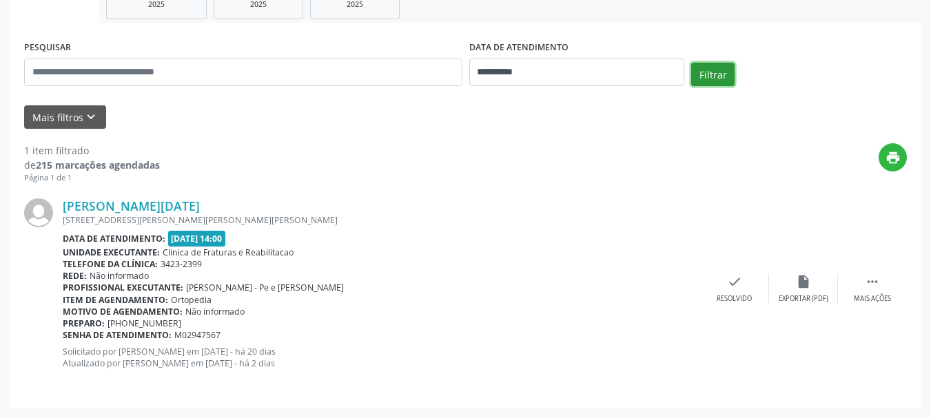
click at [706, 79] on button "Filtrar" at bounding box center [713, 74] width 43 height 23
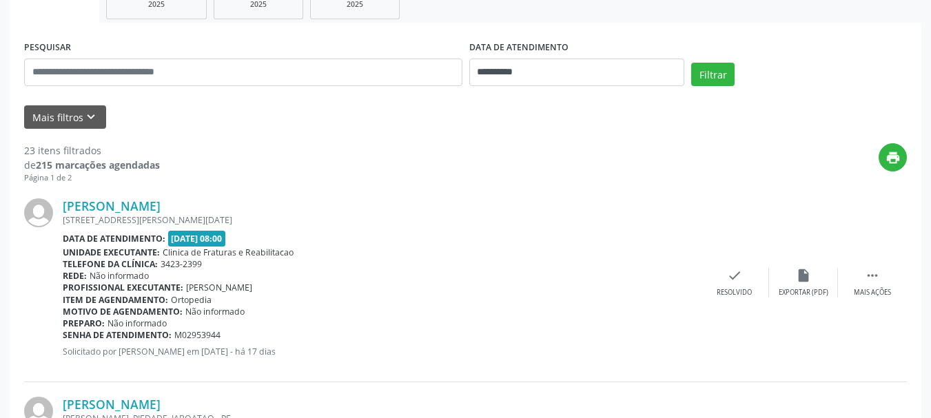
click at [476, 294] on div "Item de agendamento: [GEOGRAPHIC_DATA]" at bounding box center [382, 300] width 638 height 12
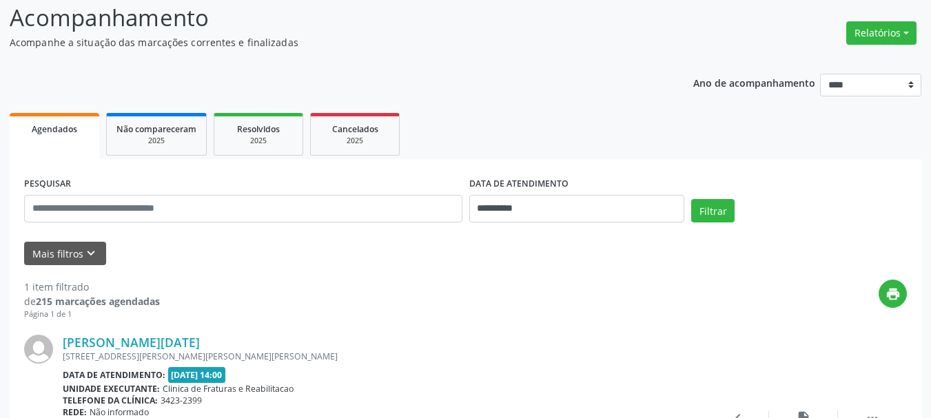
scroll to position [92, 0]
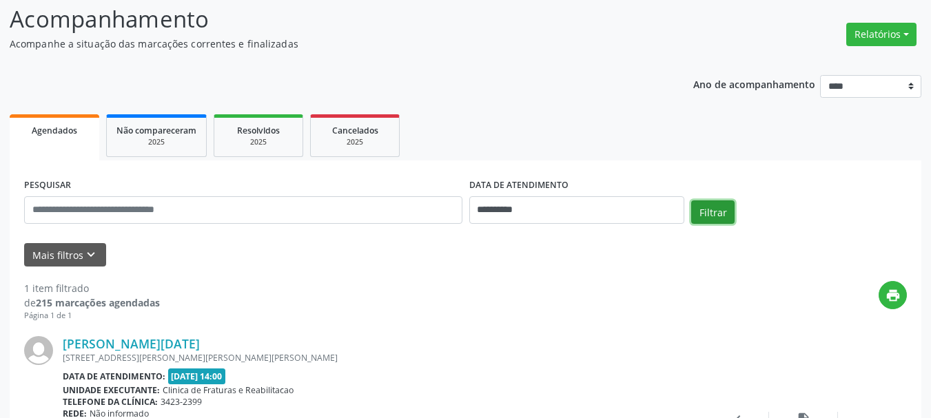
click at [706, 212] on button "Filtrar" at bounding box center [713, 212] width 43 height 23
click at [541, 213] on input "**********" at bounding box center [578, 210] width 216 height 28
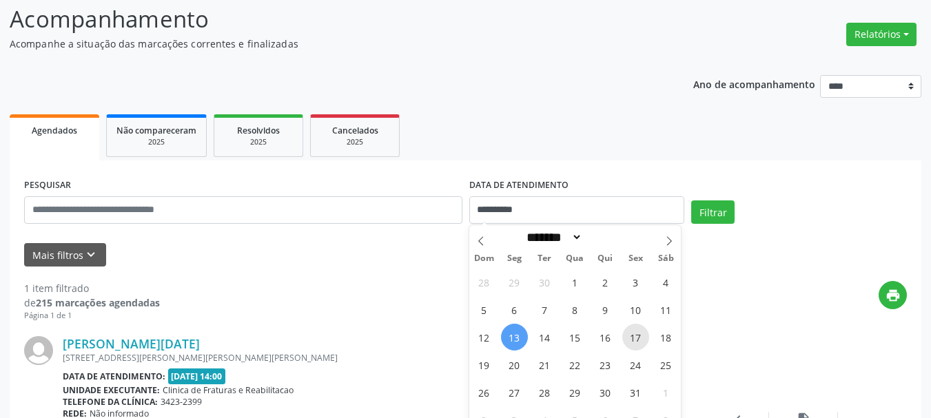
click at [633, 336] on span "17" at bounding box center [636, 337] width 27 height 27
type input "**********"
click at [633, 336] on span "17" at bounding box center [636, 337] width 27 height 27
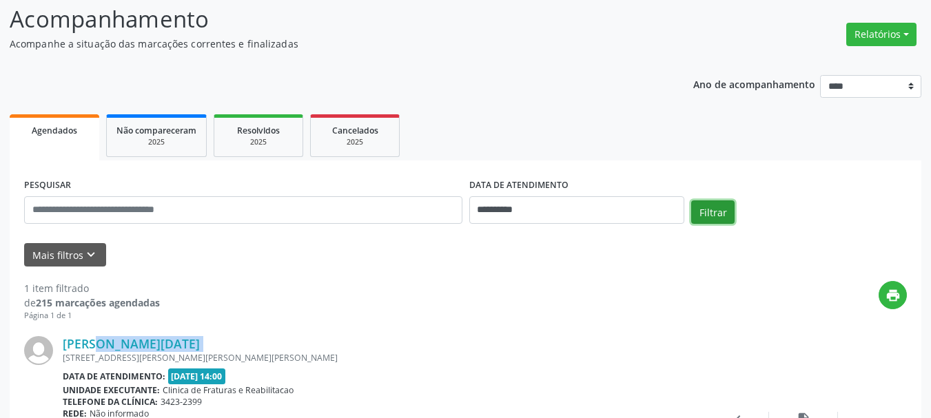
click at [710, 216] on button "Filtrar" at bounding box center [713, 212] width 43 height 23
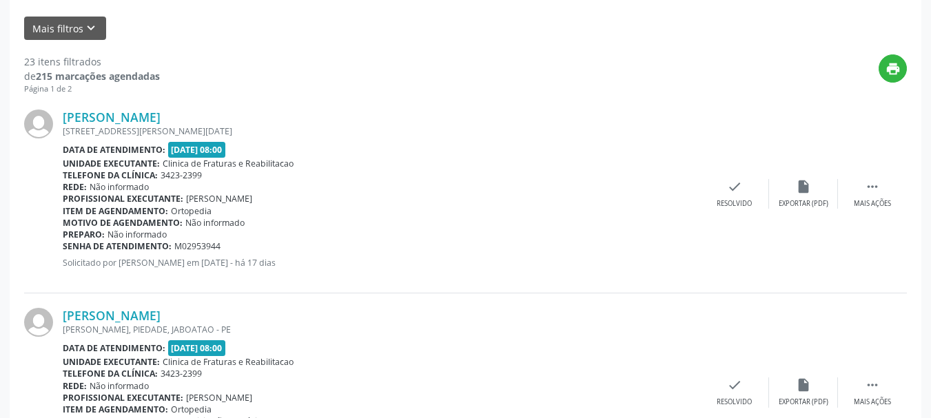
scroll to position [281, 0]
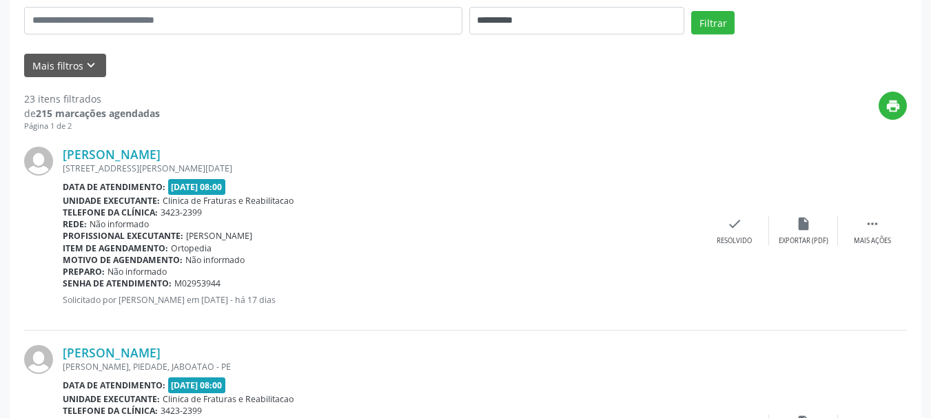
click at [436, 297] on p "Solicitado por [PERSON_NAME] em [DATE] - há 17 dias" at bounding box center [382, 300] width 638 height 12
click at [873, 232] on icon "" at bounding box center [872, 223] width 15 height 15
click at [598, 228] on icon "insert_drive_file" at bounding box center [596, 223] width 15 height 15
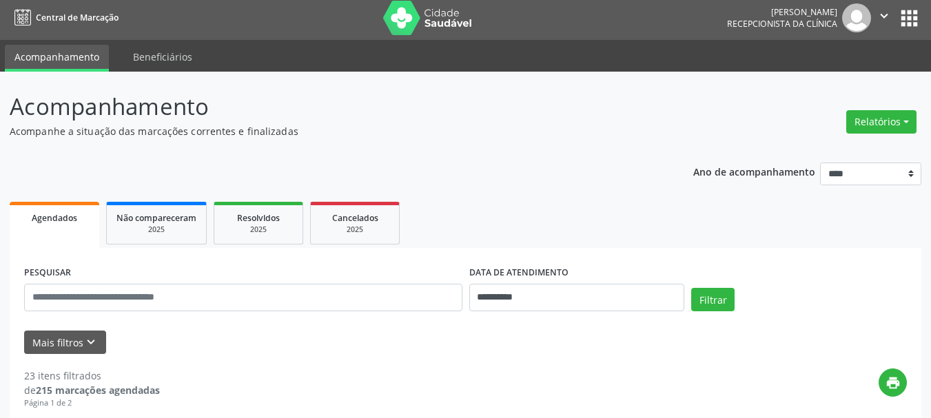
scroll to position [0, 0]
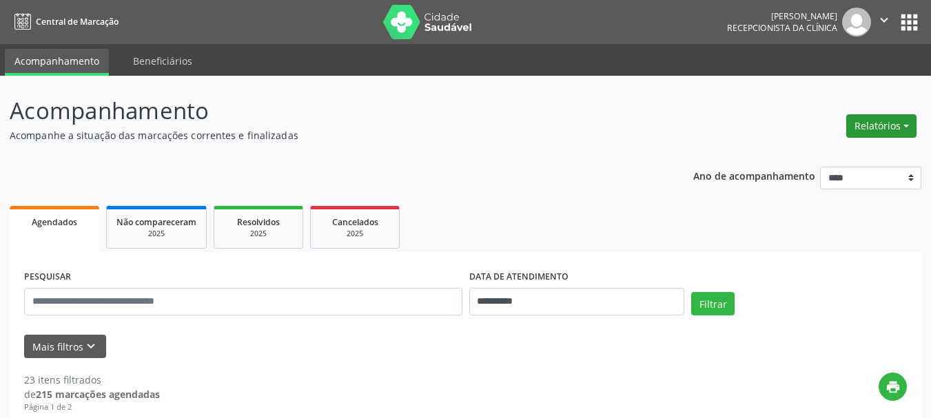
click at [888, 128] on button "Relatórios" at bounding box center [882, 125] width 70 height 23
click at [845, 152] on link "Agendamentos" at bounding box center [843, 155] width 148 height 19
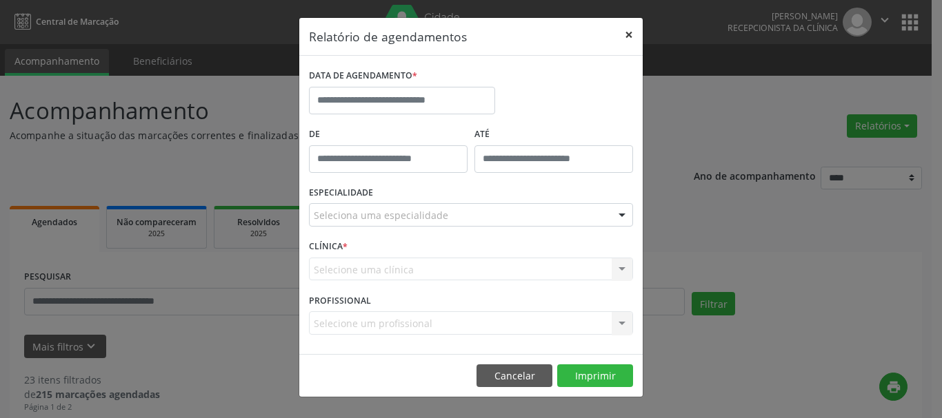
click at [624, 36] on button "×" at bounding box center [629, 35] width 28 height 34
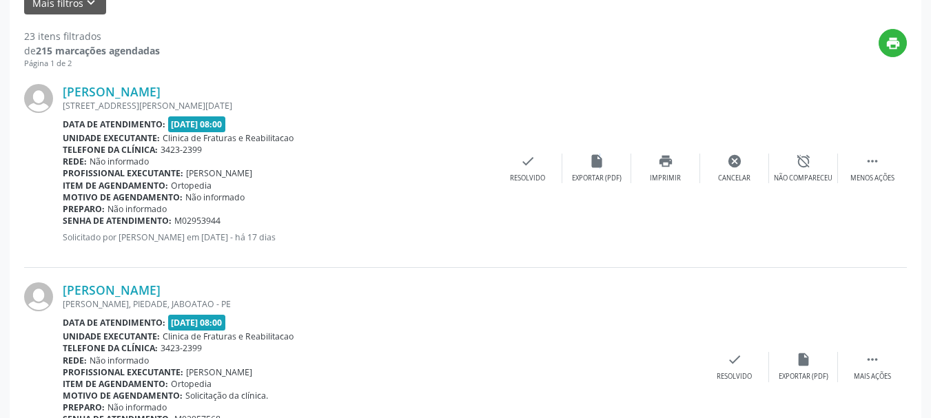
scroll to position [345, 0]
click at [878, 177] on div "Menos ações" at bounding box center [873, 178] width 44 height 10
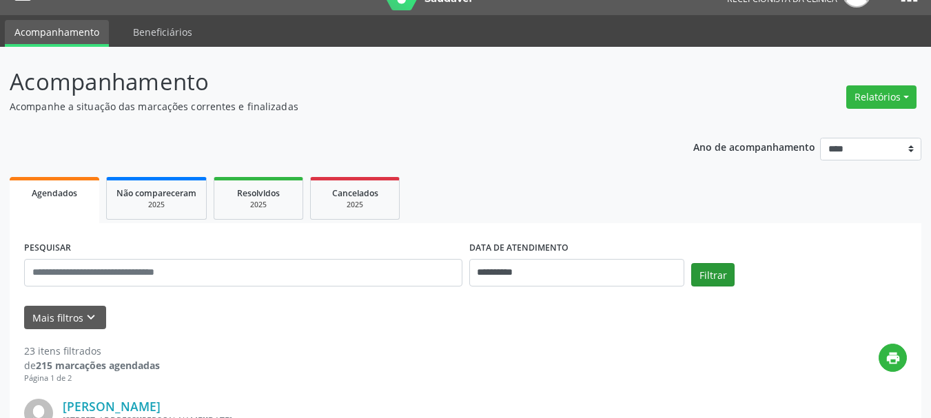
scroll to position [0, 0]
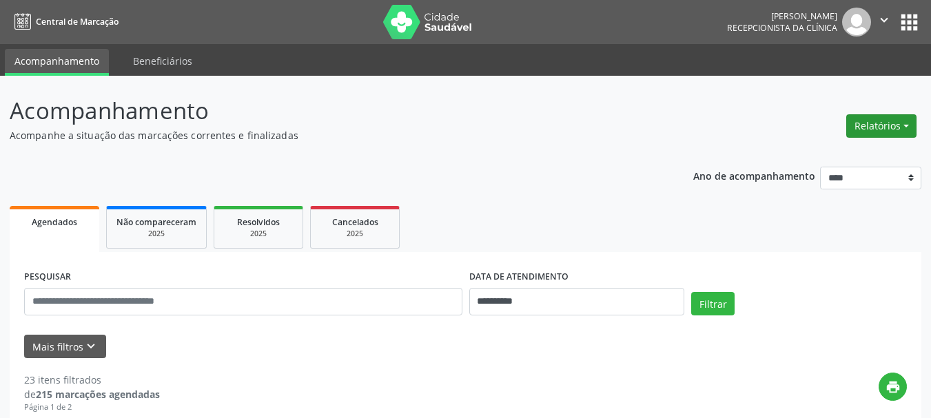
click at [874, 128] on button "Relatórios" at bounding box center [882, 125] width 70 height 23
click at [862, 180] on link "Procedimentos realizados" at bounding box center [843, 174] width 148 height 19
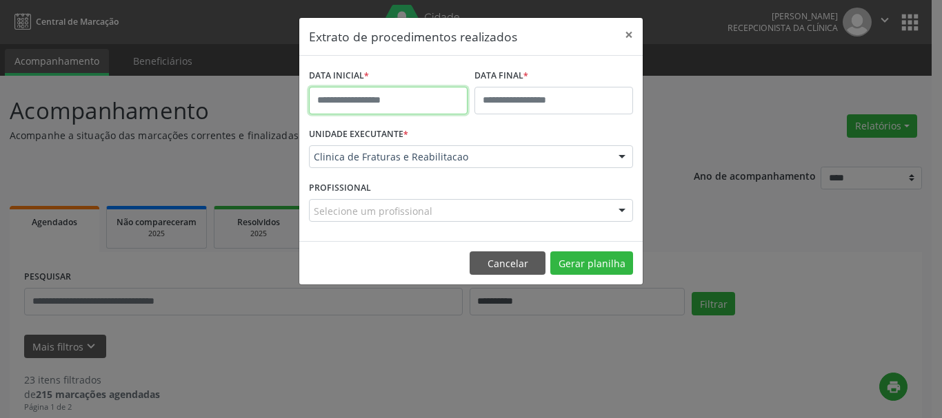
click at [426, 103] on input "text" at bounding box center [388, 101] width 159 height 28
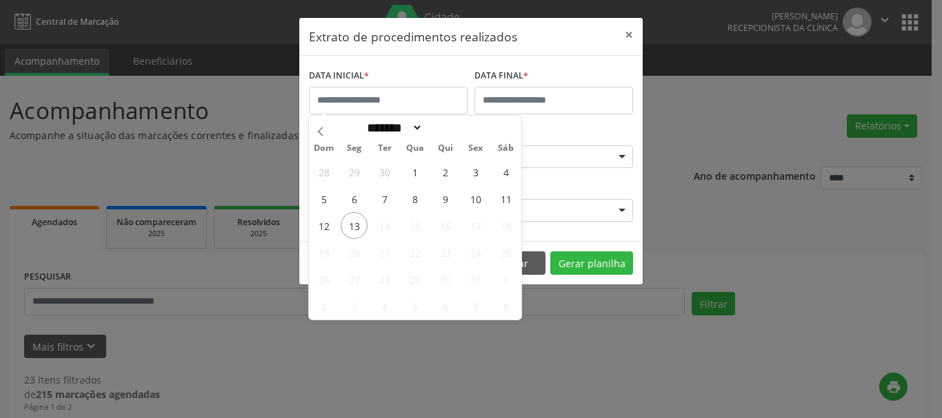
click at [588, 128] on div "UNIDADE EXECUTANTE * Clinica de Fraturas e Reabilitacao Clinica de Fraturas e R…" at bounding box center [470, 151] width 331 height 54
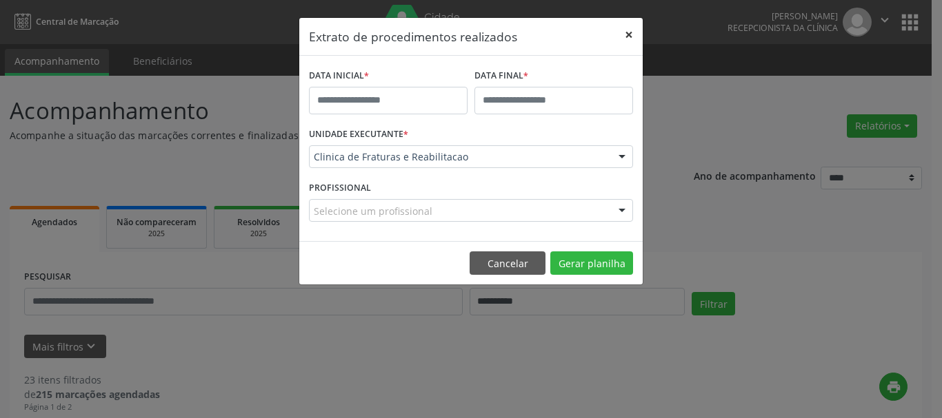
click at [629, 33] on button "×" at bounding box center [629, 35] width 28 height 34
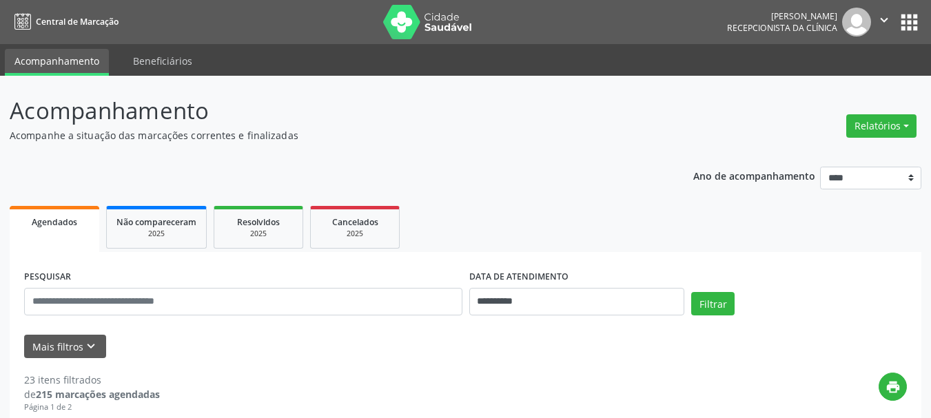
click at [906, 26] on button "apps" at bounding box center [910, 22] width 24 height 24
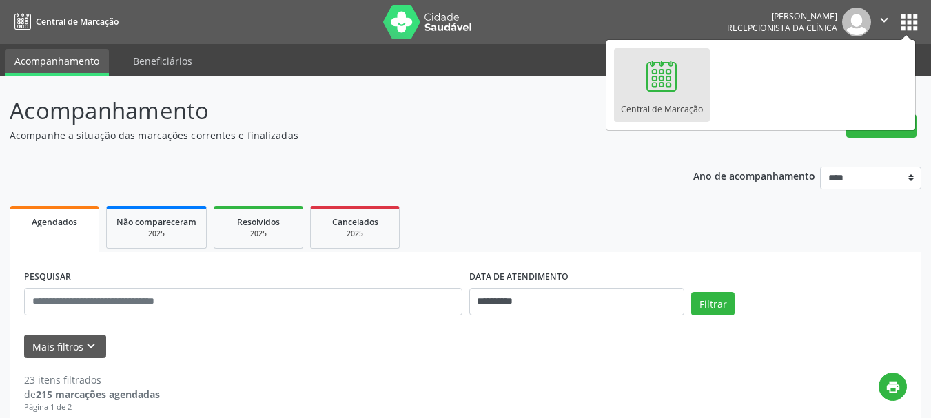
click at [609, 206] on ul "Agendados Não compareceram 2025 Resolvidos 2025 Cancelados 2025" at bounding box center [466, 228] width 912 height 50
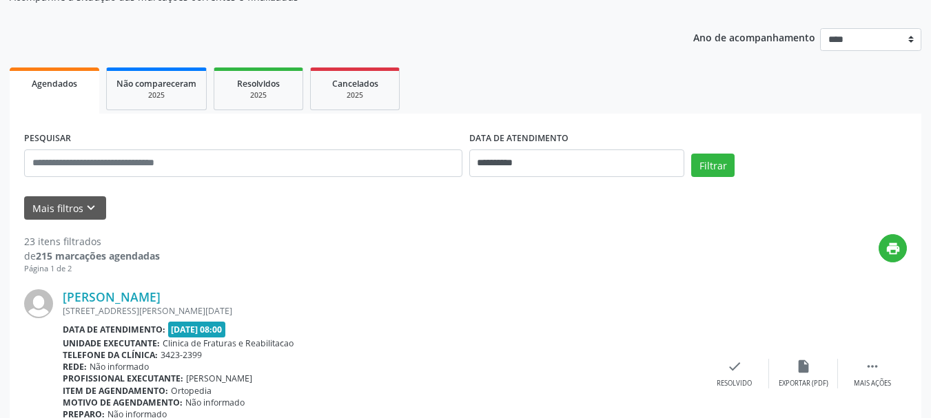
scroll to position [138, 0]
click at [453, 272] on div "print" at bounding box center [533, 255] width 747 height 41
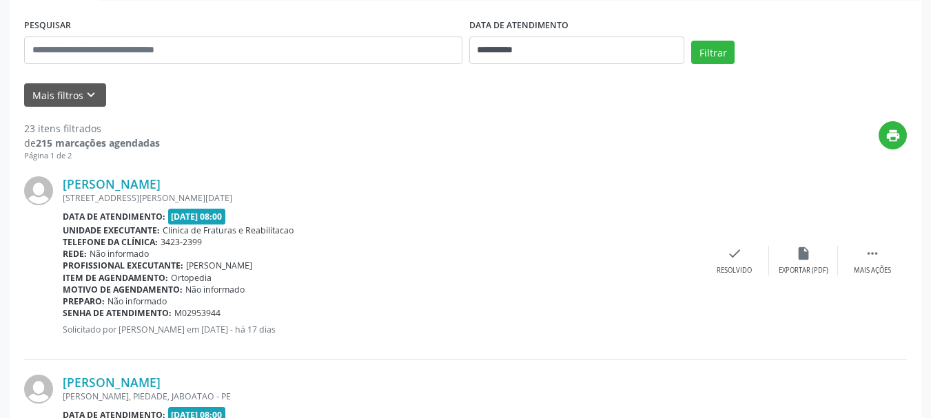
scroll to position [276, 0]
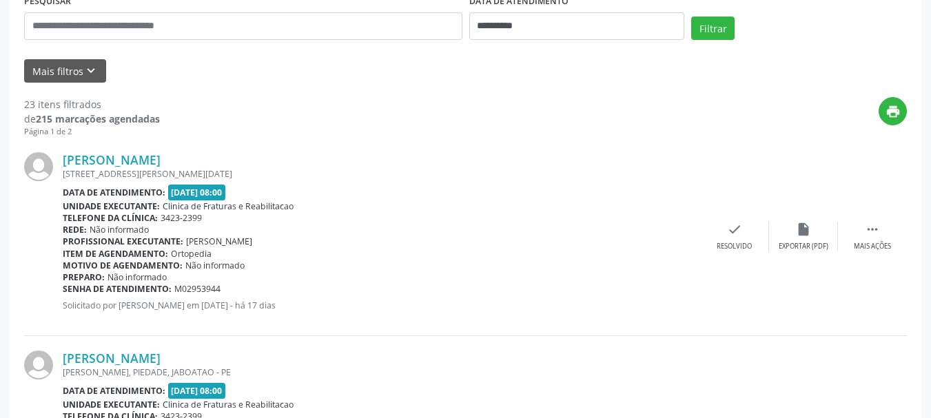
click at [412, 252] on div "Item de agendamento: [GEOGRAPHIC_DATA]" at bounding box center [382, 254] width 638 height 12
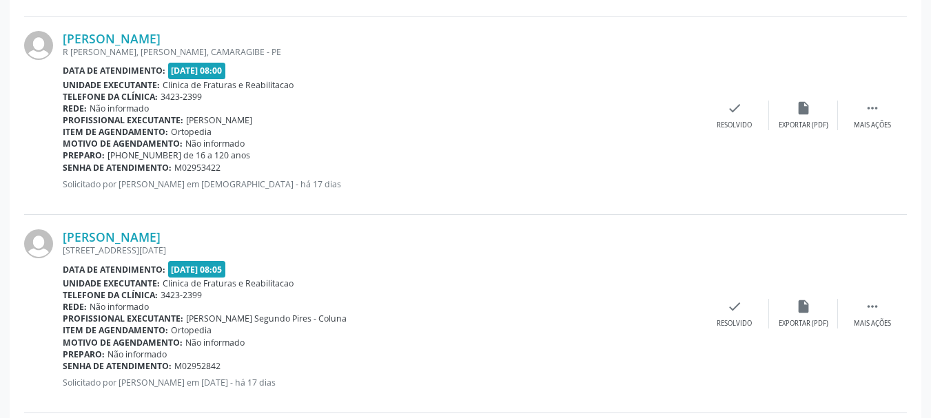
scroll to position [1591, 0]
